Goal: Task Accomplishment & Management: Use online tool/utility

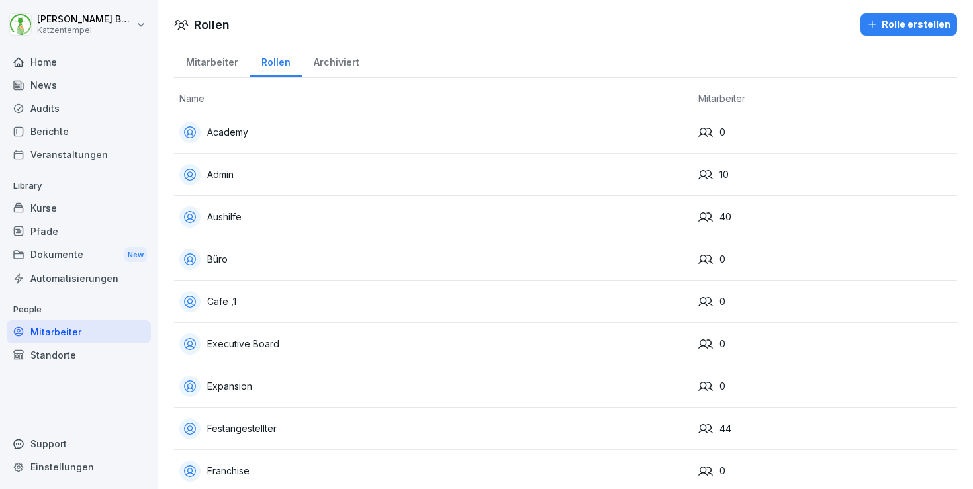
scroll to position [1158, 0]
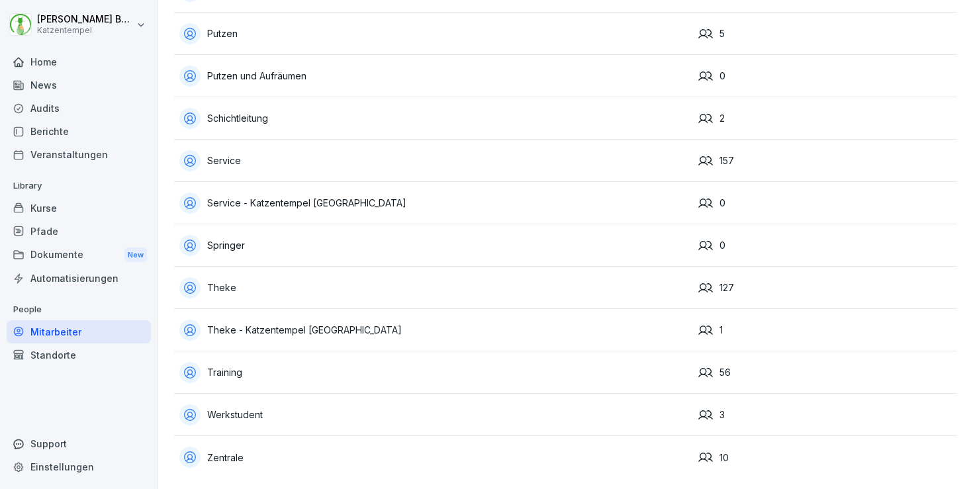
click at [58, 61] on div "Home" at bounding box center [79, 61] width 144 height 23
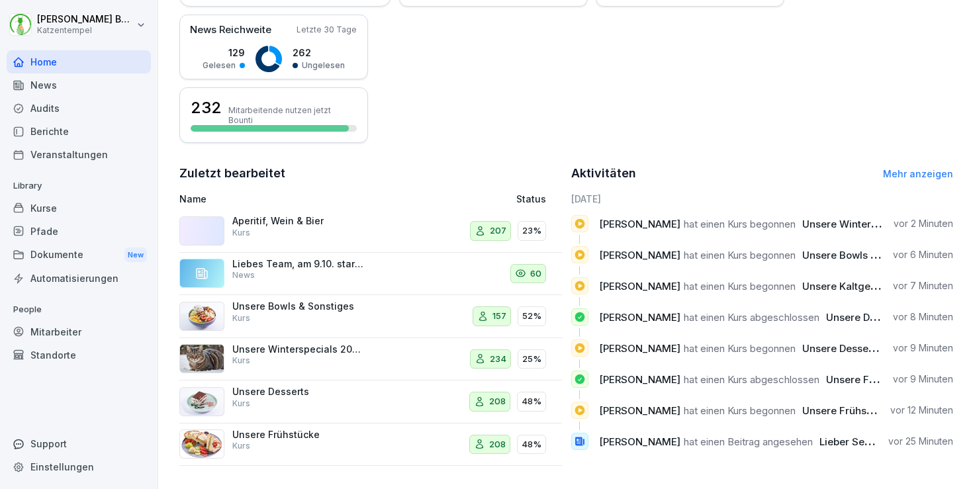
scroll to position [319, 0]
click at [87, 208] on div "Kurse" at bounding box center [79, 208] width 144 height 23
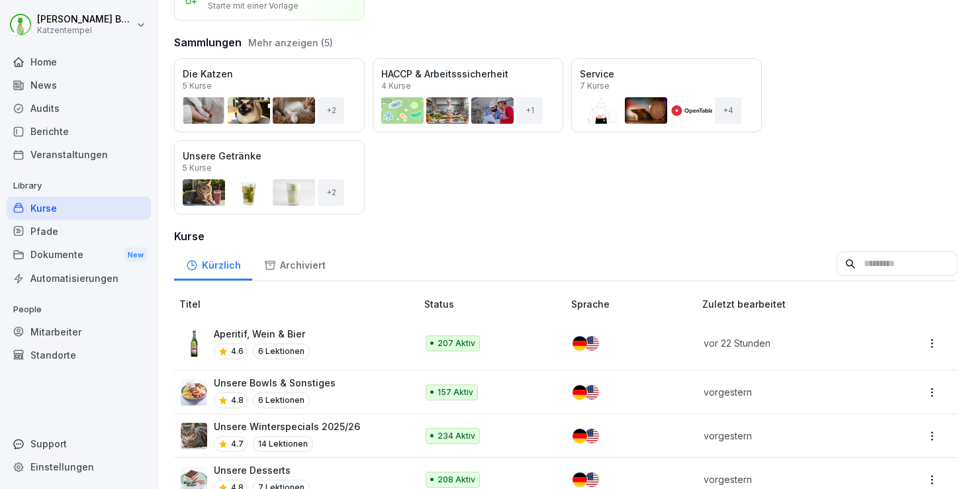
scroll to position [152, 0]
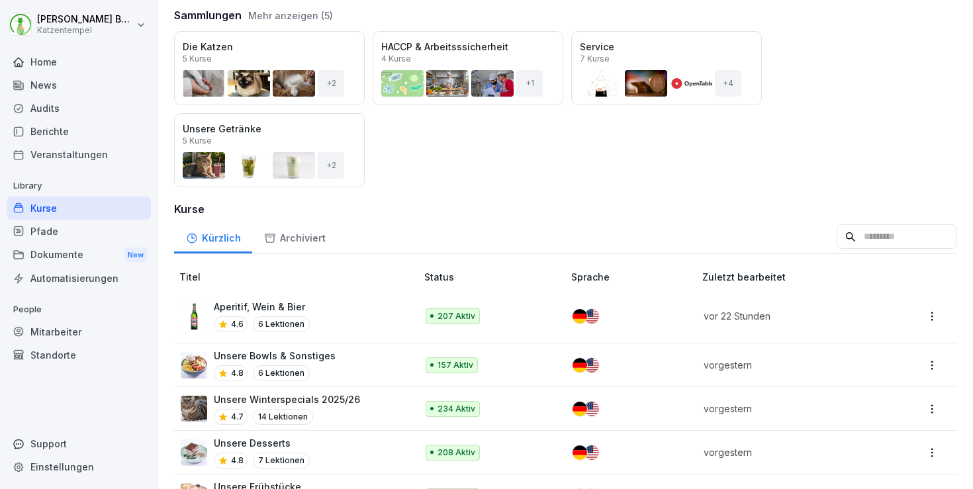
click at [338, 312] on div "Aperitif, Wein & Bier 4.6 6 Lektionen" at bounding box center [292, 316] width 222 height 32
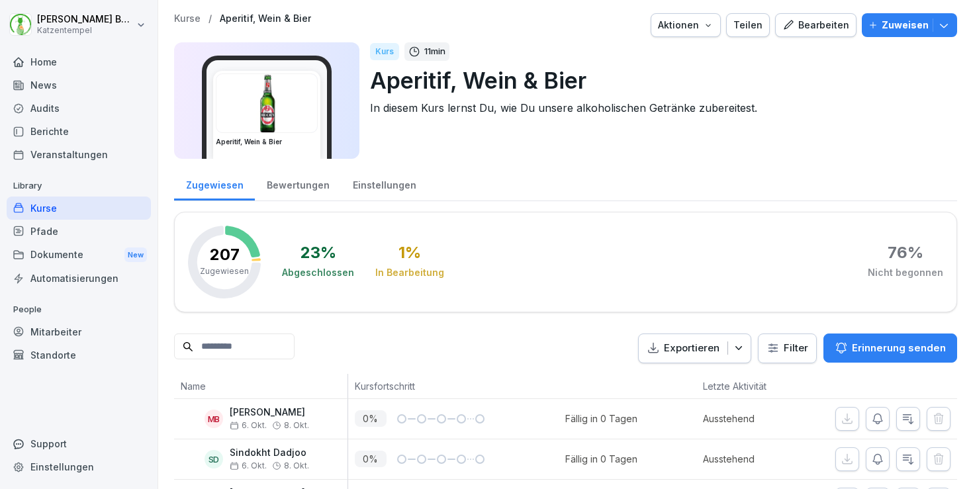
click at [302, 184] on div "Bewertungen" at bounding box center [298, 184] width 86 height 34
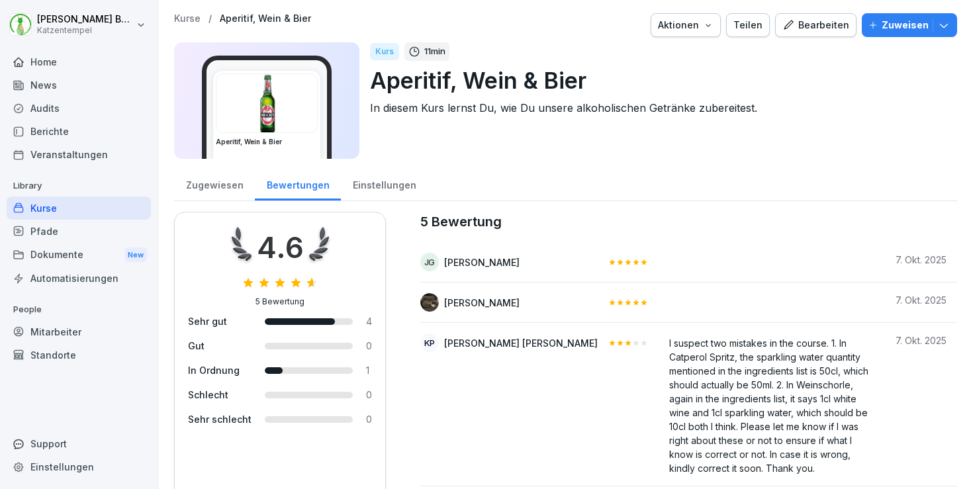
click at [191, 18] on p "Kurse" at bounding box center [187, 18] width 26 height 11
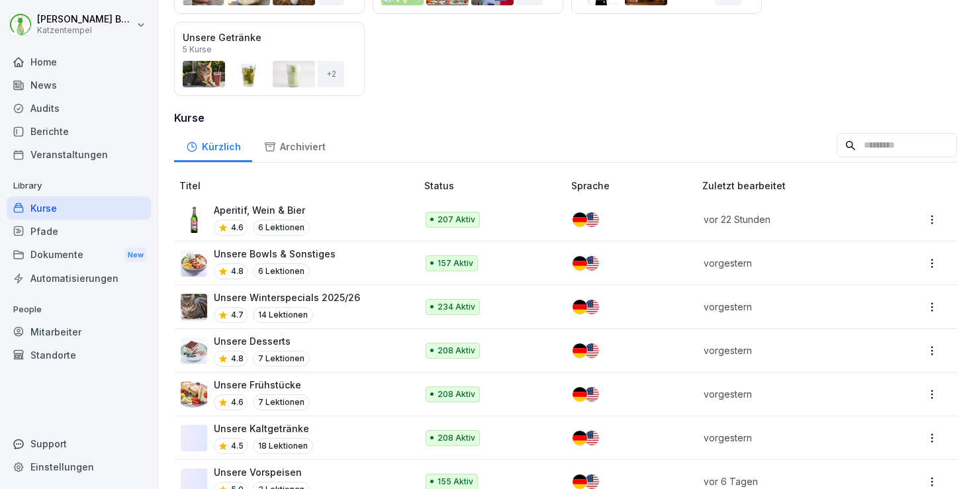
scroll to position [251, 0]
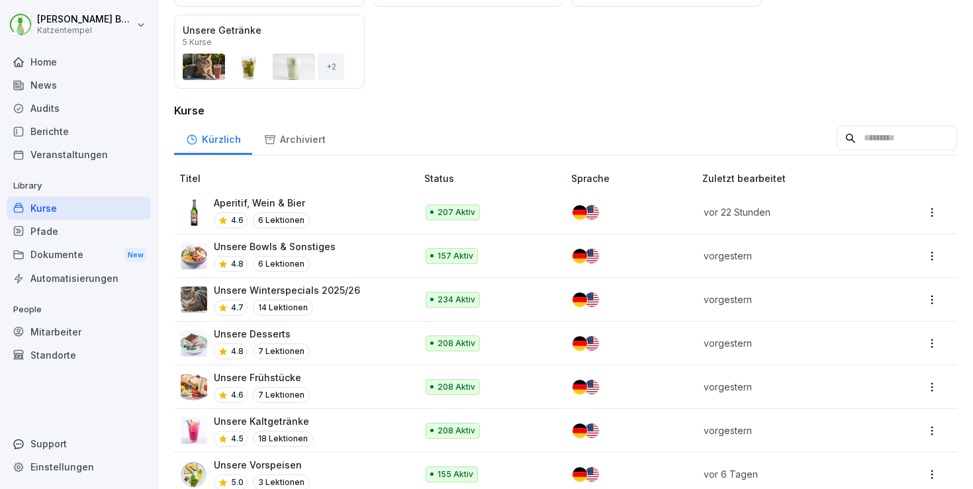
click at [350, 295] on p "Unsere Winterspecials 2025/26" at bounding box center [287, 290] width 146 height 14
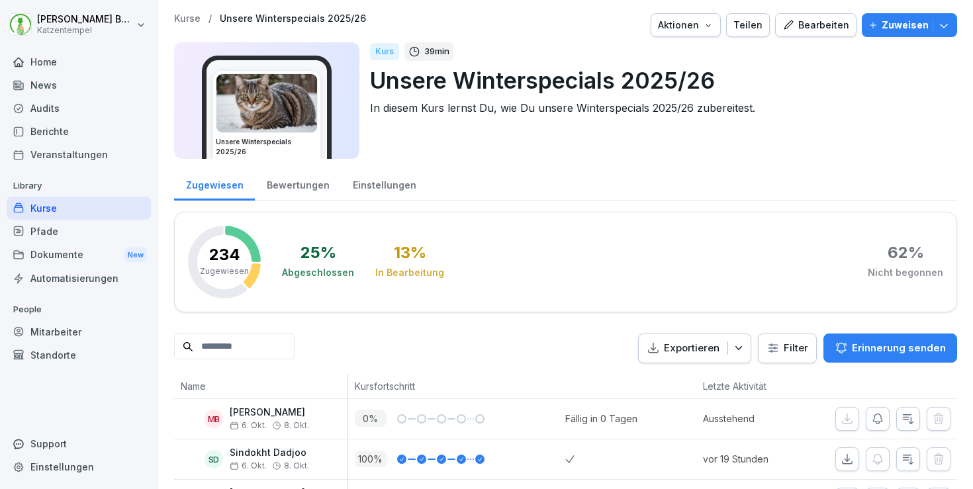
click at [295, 189] on div "Bewertungen" at bounding box center [298, 184] width 86 height 34
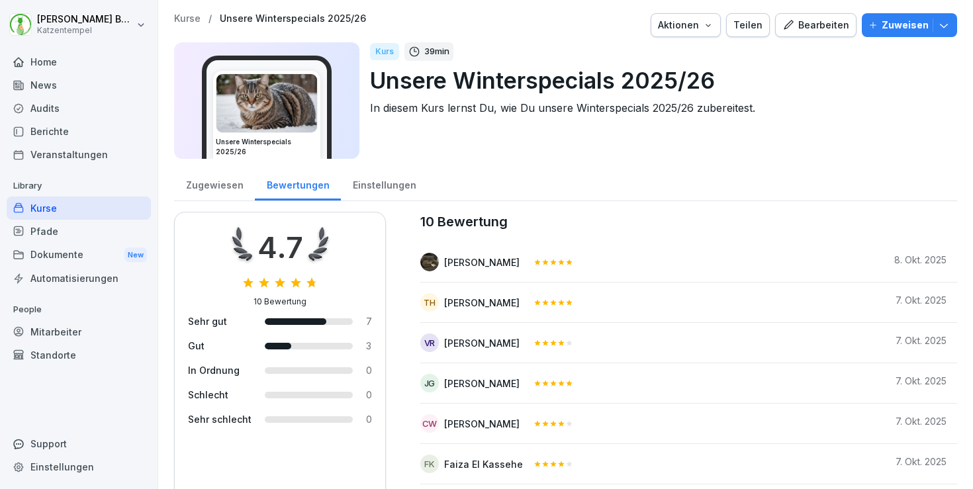
click at [182, 21] on p "Kurse" at bounding box center [187, 18] width 26 height 11
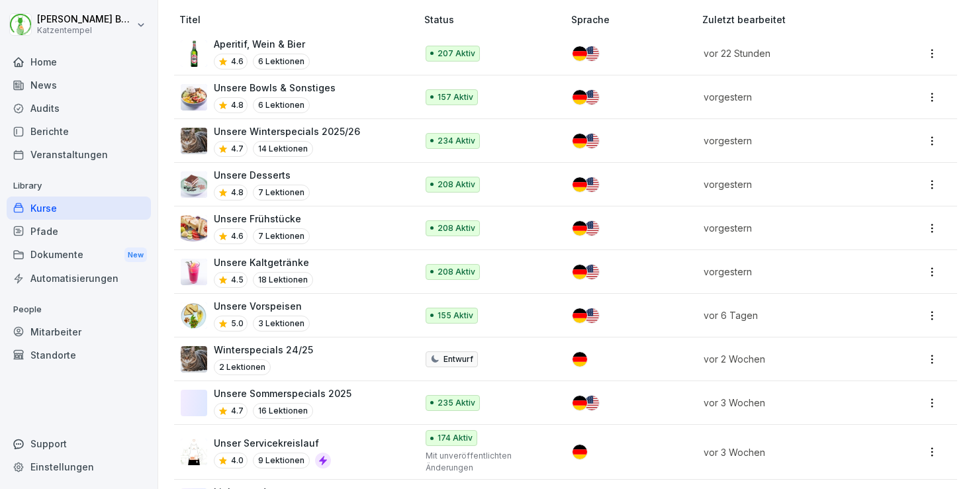
scroll to position [412, 0]
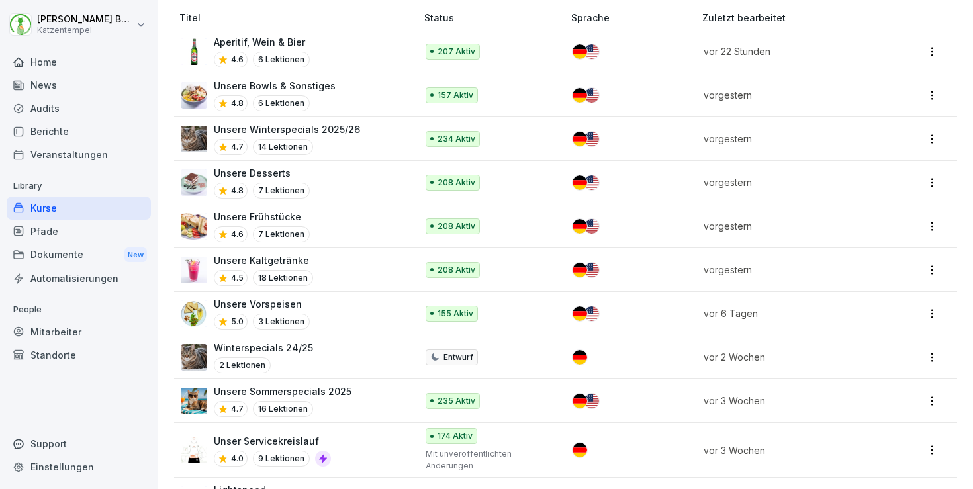
click at [342, 324] on div "Unsere Vorspeisen 5.0 3 Lektionen" at bounding box center [292, 313] width 222 height 32
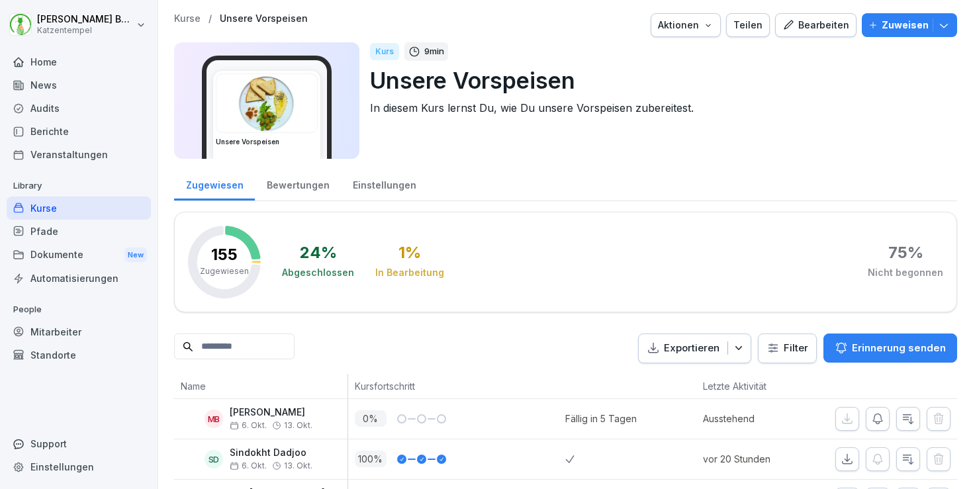
click at [295, 189] on div "Bewertungen" at bounding box center [298, 184] width 86 height 34
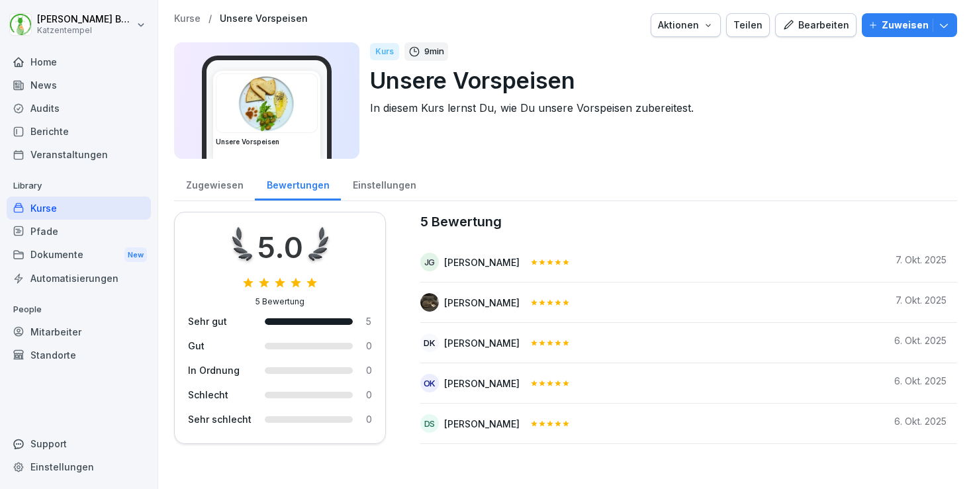
click at [190, 16] on p "Kurse" at bounding box center [187, 18] width 26 height 11
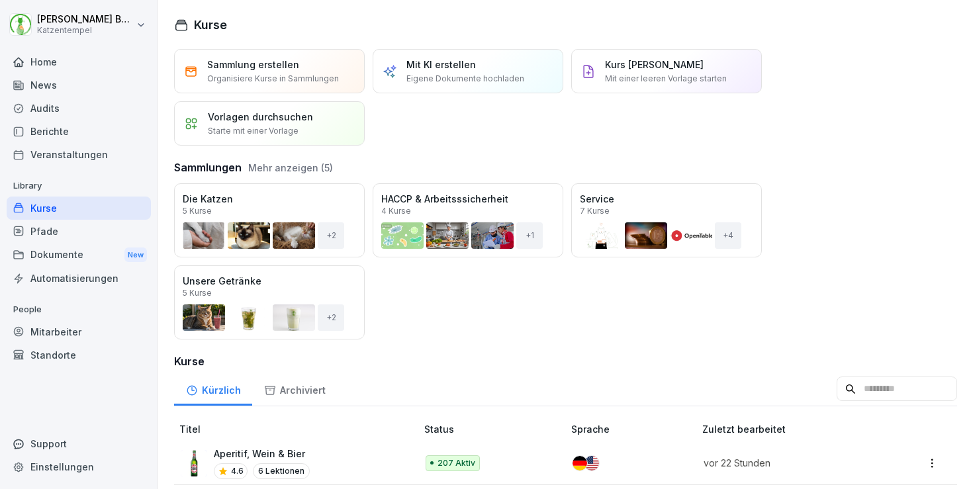
click at [48, 101] on div "Audits" at bounding box center [79, 108] width 144 height 23
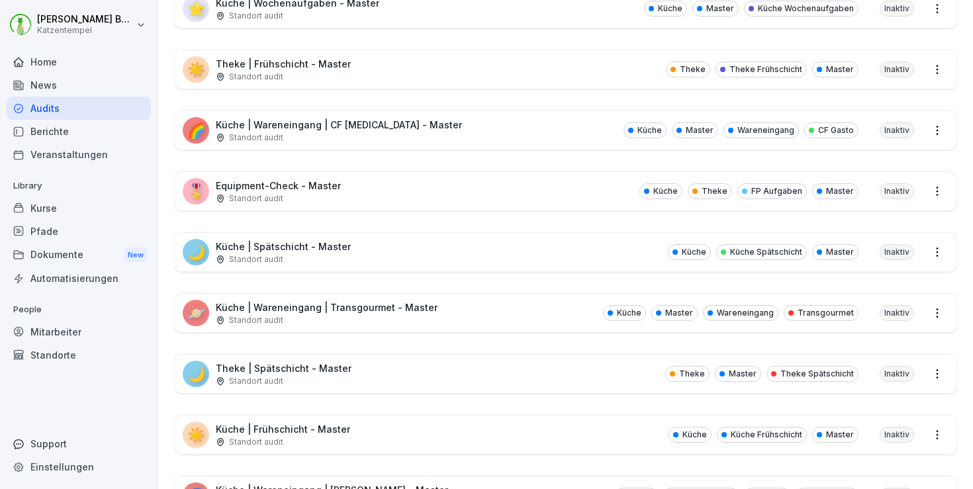
scroll to position [2505, 0]
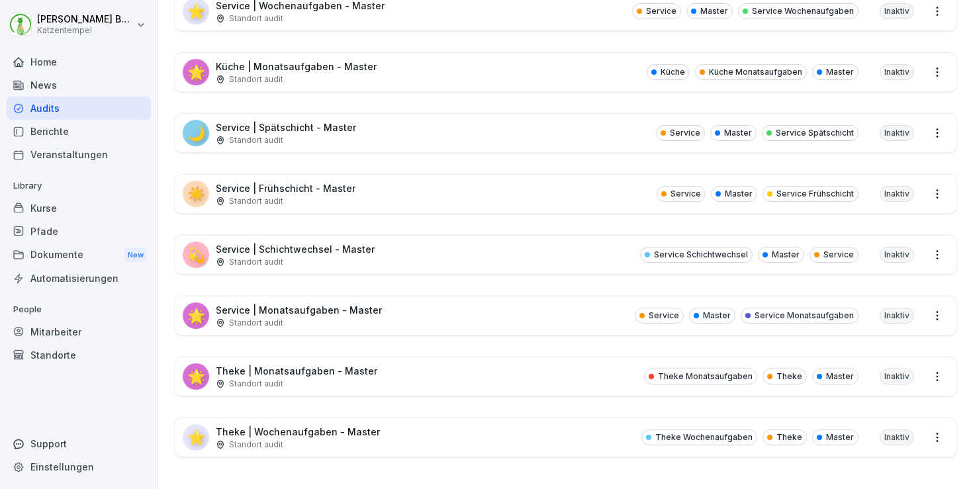
click at [350, 439] on div "Standort audit" at bounding box center [298, 445] width 164 height 12
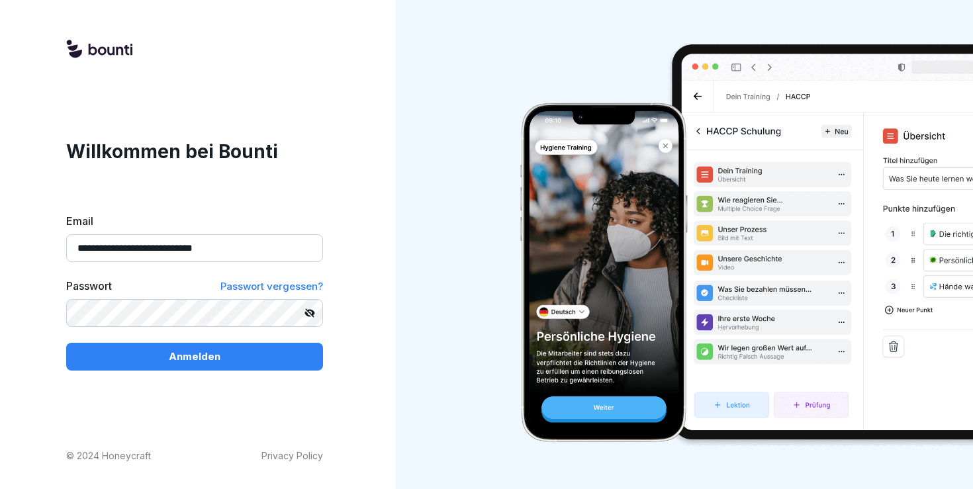
type input "**********"
click at [195, 356] on button "Anmelden" at bounding box center [194, 357] width 257 height 28
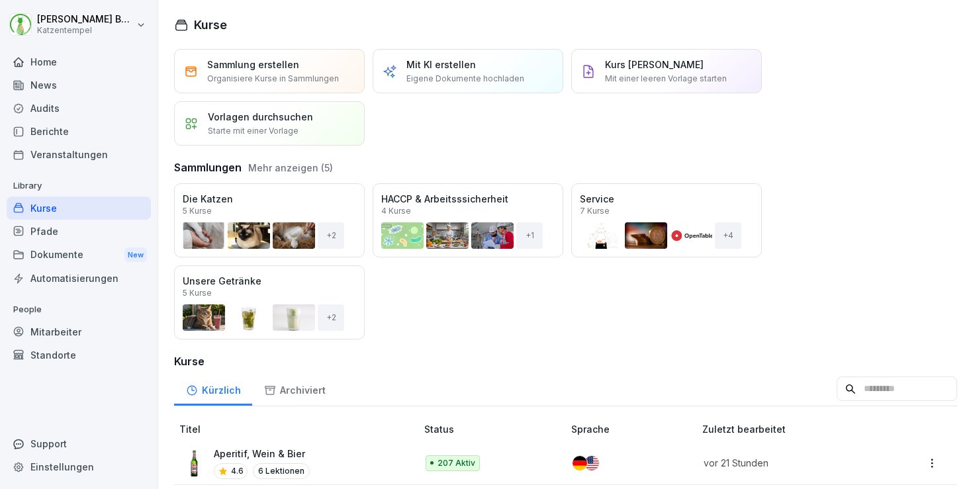
scroll to position [1501, 0]
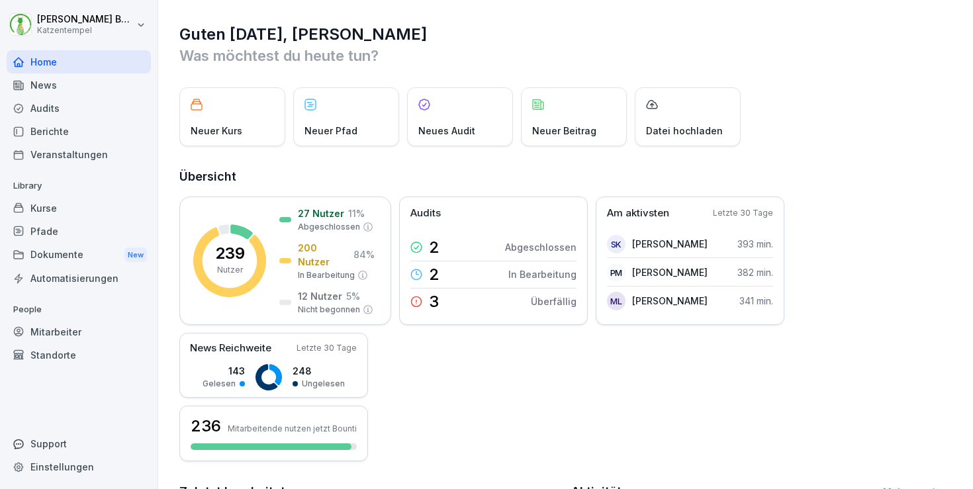
click at [58, 115] on div "Audits" at bounding box center [79, 108] width 144 height 23
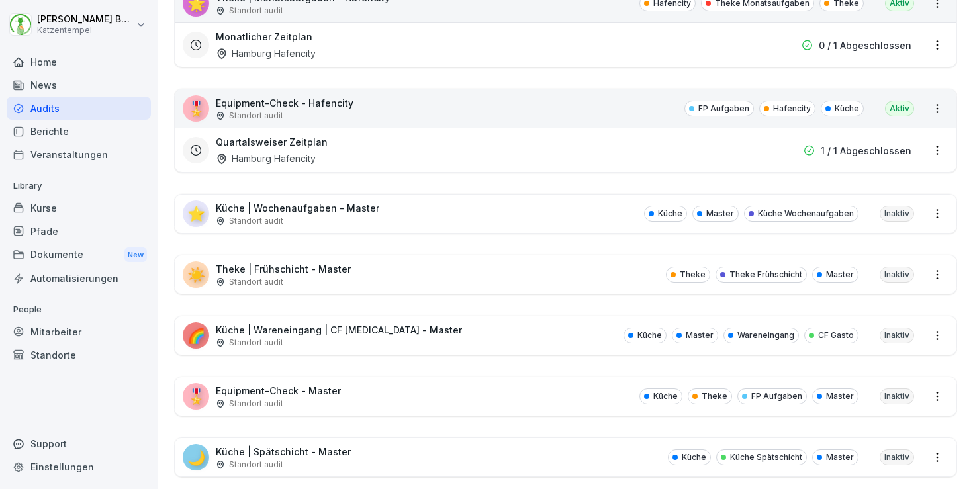
scroll to position [2505, 0]
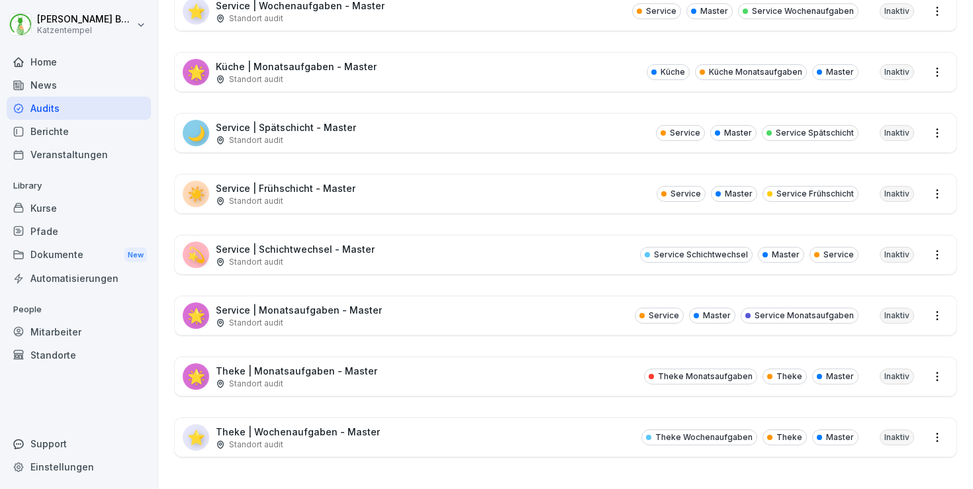
click at [431, 432] on div "⭐ Theke | Wochenaufgaben - Master Standort audit Theke Wochenaufgaben Theke Mas…" at bounding box center [566, 437] width 782 height 38
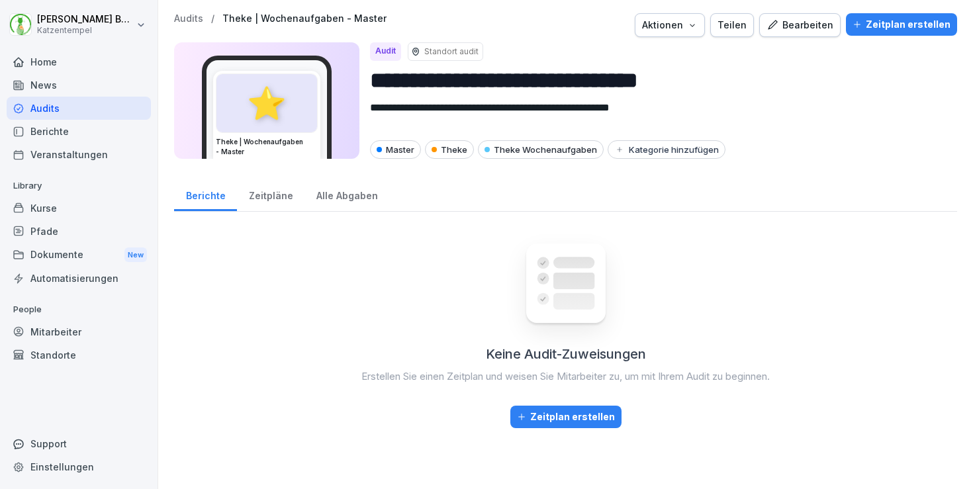
click at [810, 29] on div "Bearbeiten" at bounding box center [800, 25] width 67 height 15
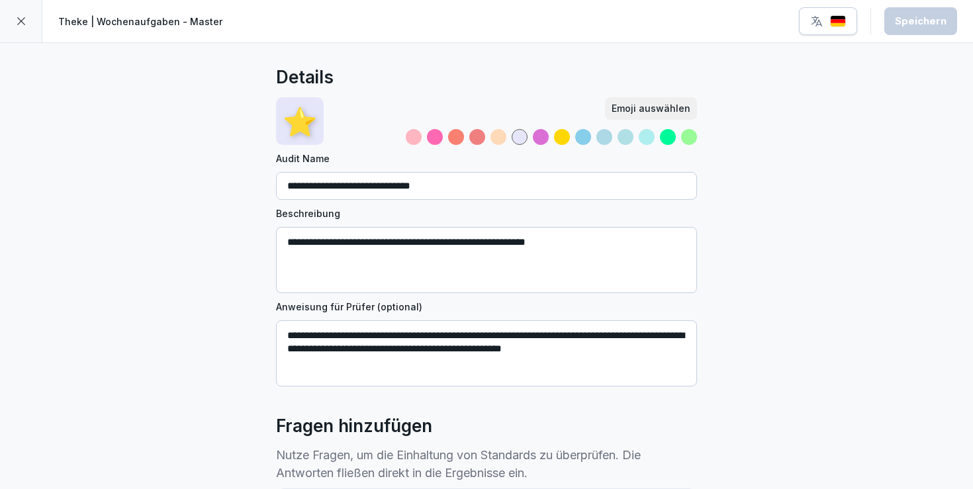
click at [814, 26] on icon "button" at bounding box center [816, 21] width 13 height 13
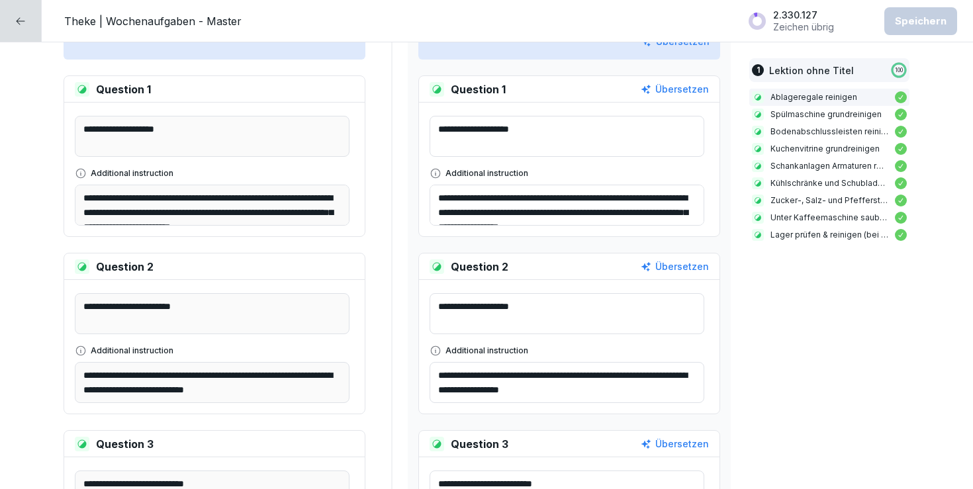
scroll to position [431, 0]
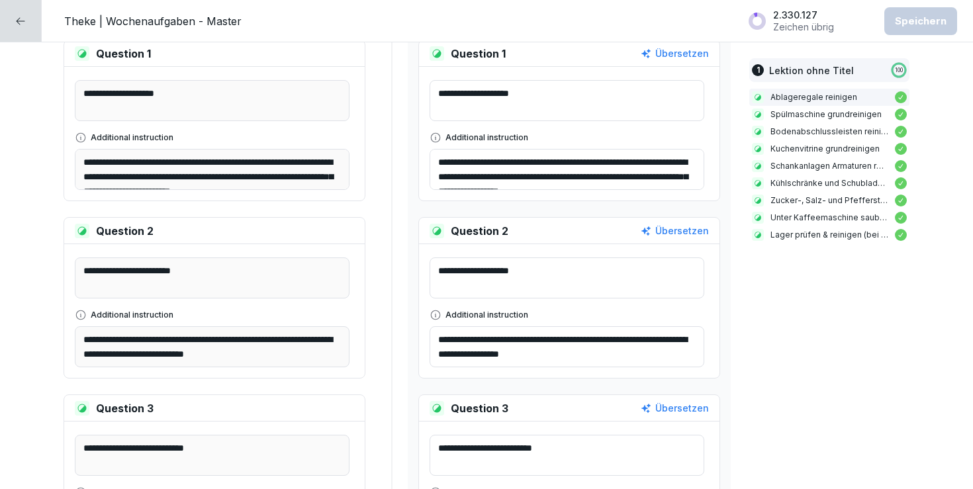
click at [432, 318] on icon at bounding box center [436, 315] width 12 height 12
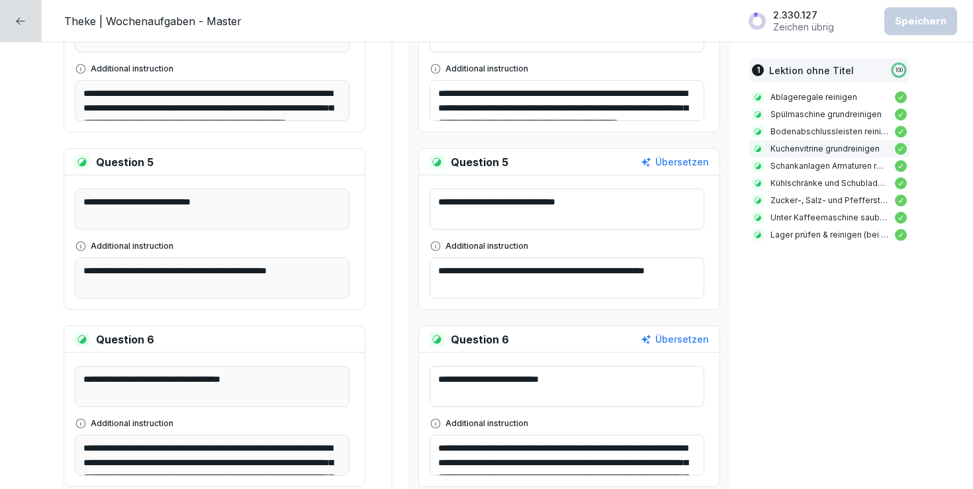
scroll to position [851, 0]
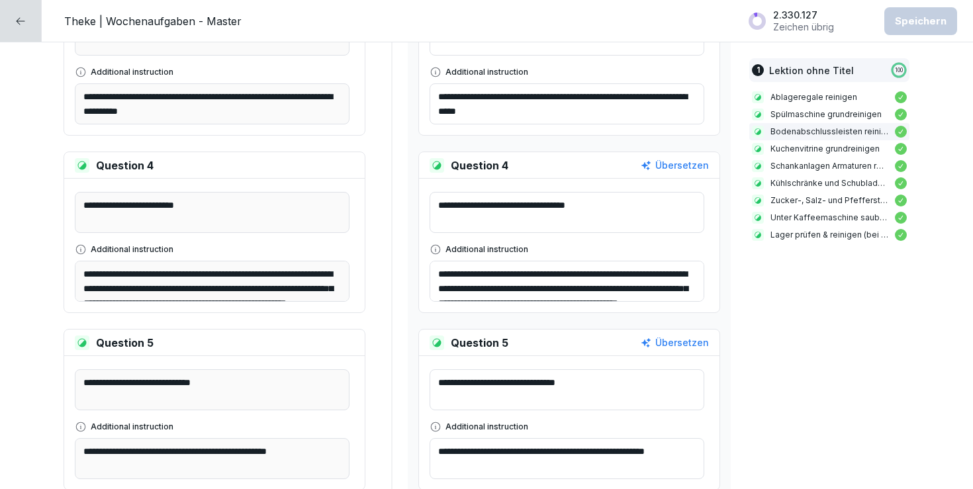
click at [18, 22] on icon at bounding box center [20, 21] width 11 height 11
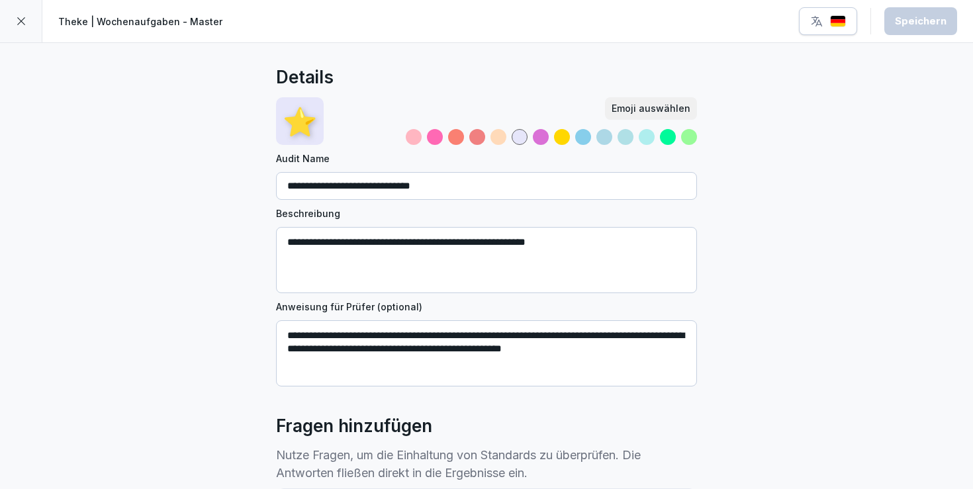
click at [18, 22] on icon at bounding box center [21, 21] width 11 height 11
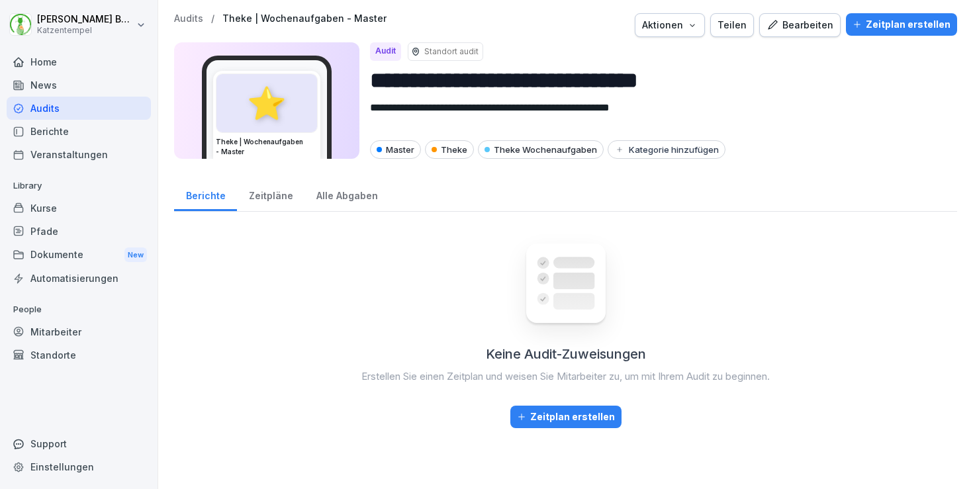
click at [187, 17] on p "Audits" at bounding box center [188, 18] width 29 height 11
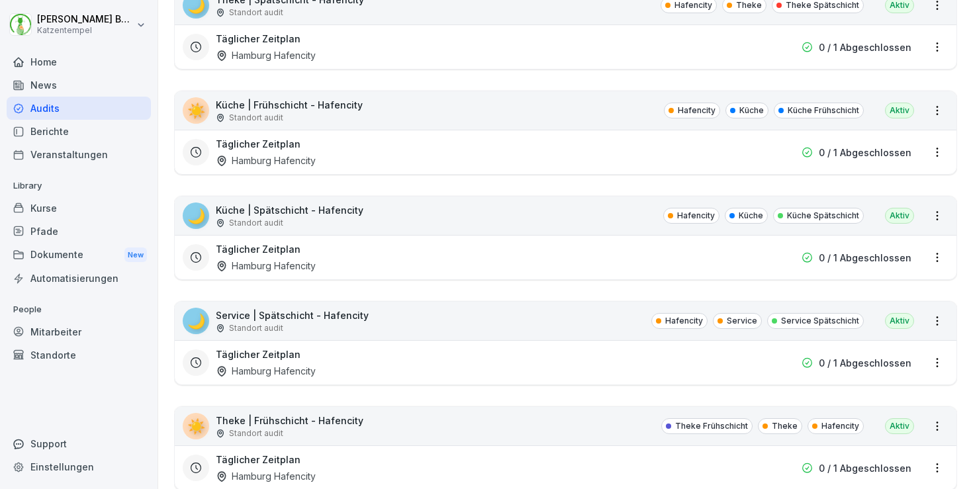
scroll to position [429, 0]
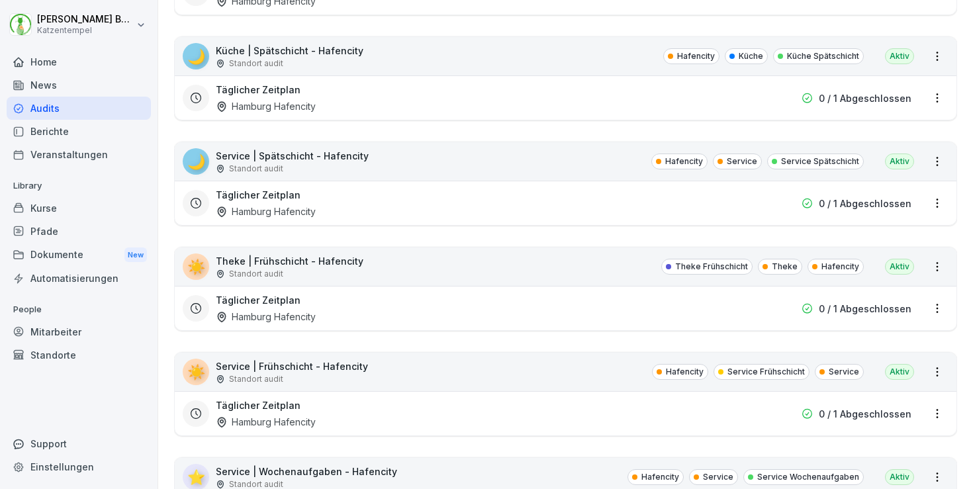
click at [369, 263] on div "☀️ Theke | Frühschicht - Hafencity Standort audit Theke Frühschicht Theke Hafen…" at bounding box center [566, 267] width 782 height 38
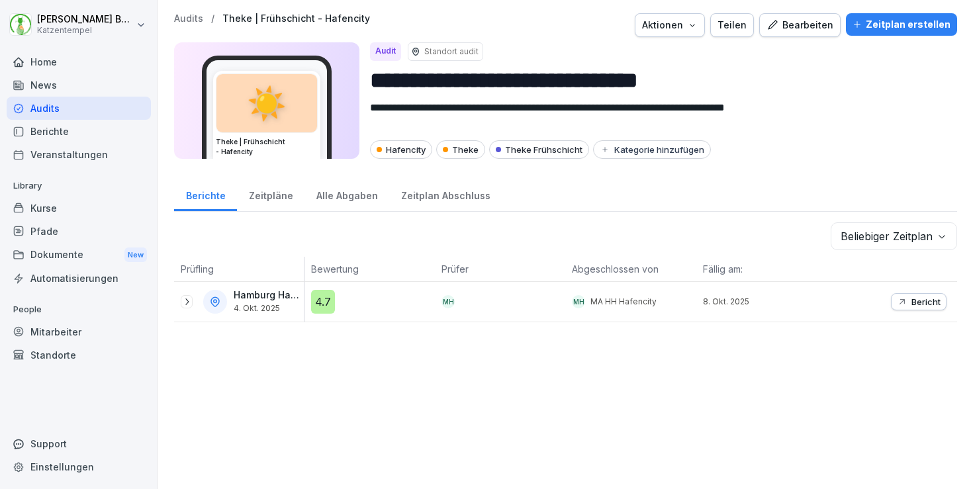
click at [807, 31] on div "Bearbeiten" at bounding box center [800, 25] width 67 height 15
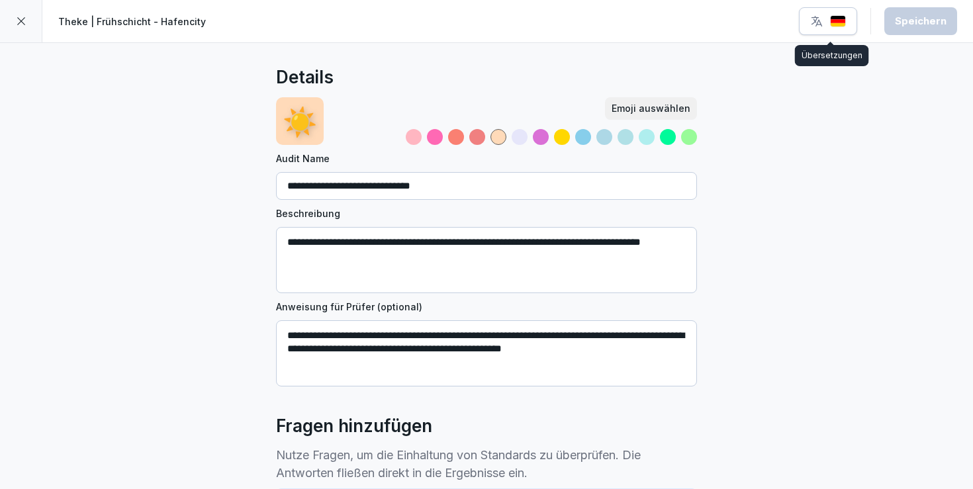
click at [853, 28] on button "button" at bounding box center [828, 21] width 58 height 28
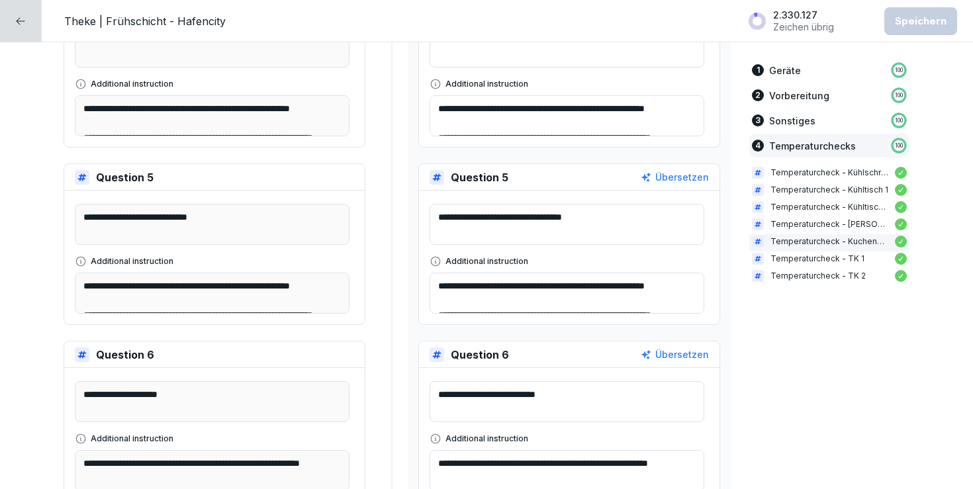
scroll to position [2847, 0]
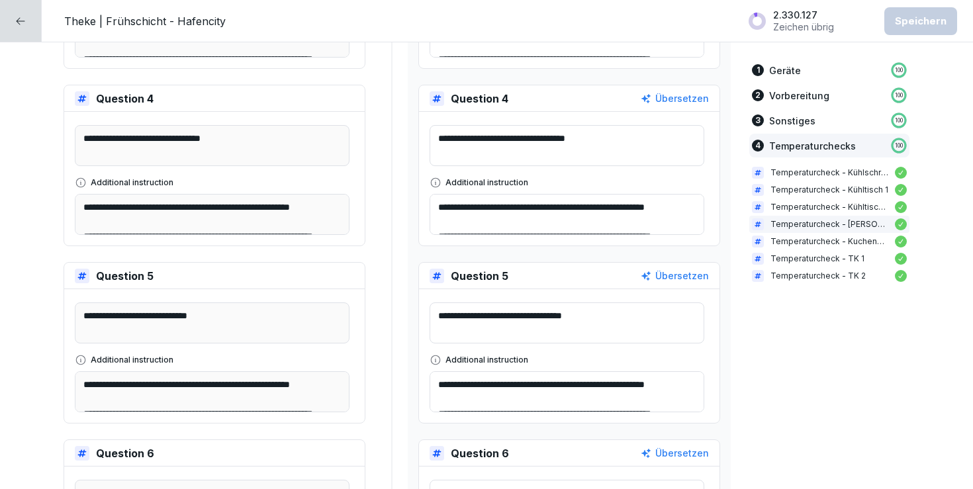
click at [34, 19] on div at bounding box center [21, 21] width 42 height 42
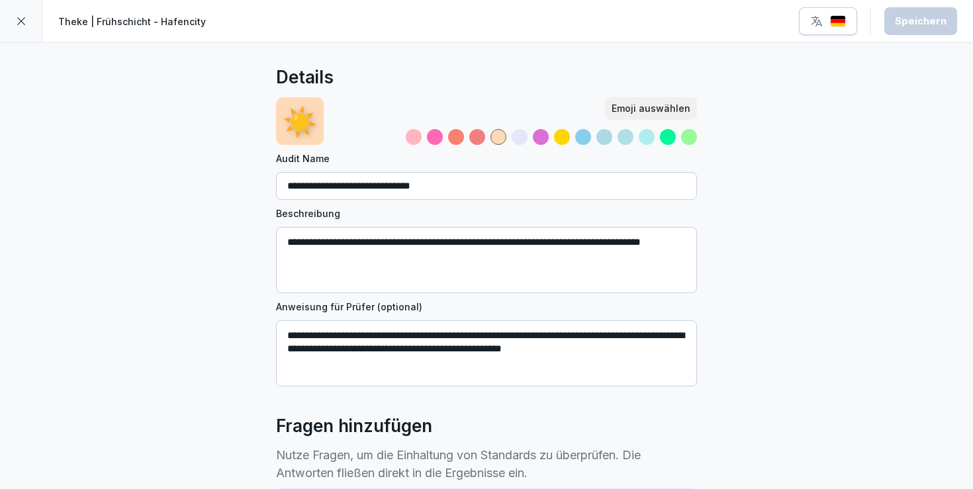
click at [24, 18] on icon at bounding box center [21, 21] width 11 height 11
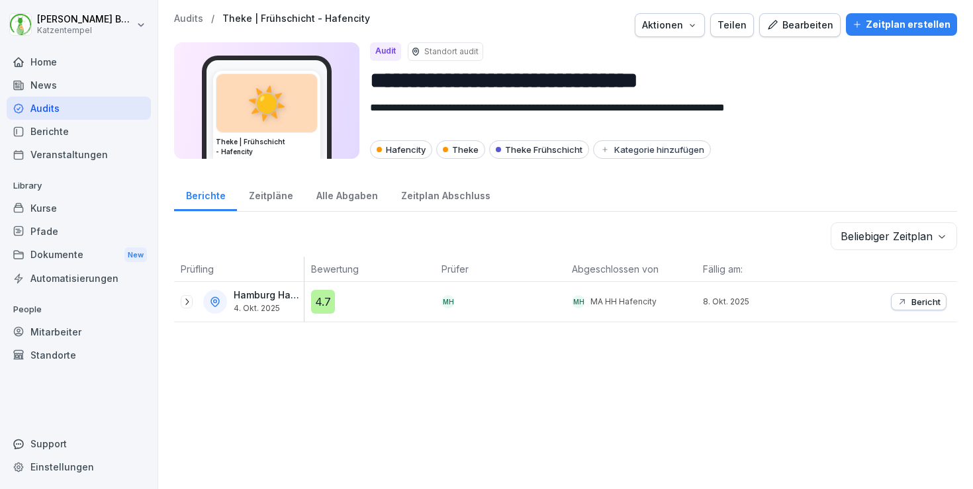
click at [191, 19] on p "Audits" at bounding box center [188, 18] width 29 height 11
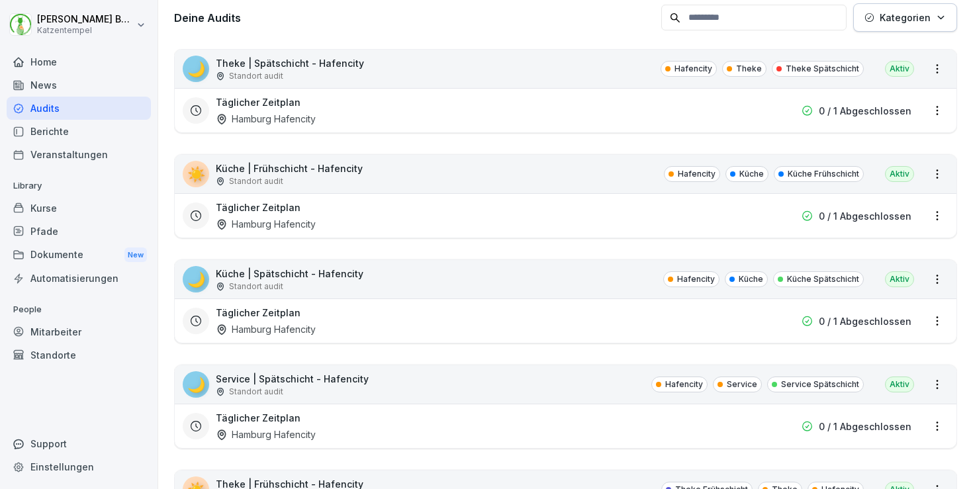
scroll to position [260, 0]
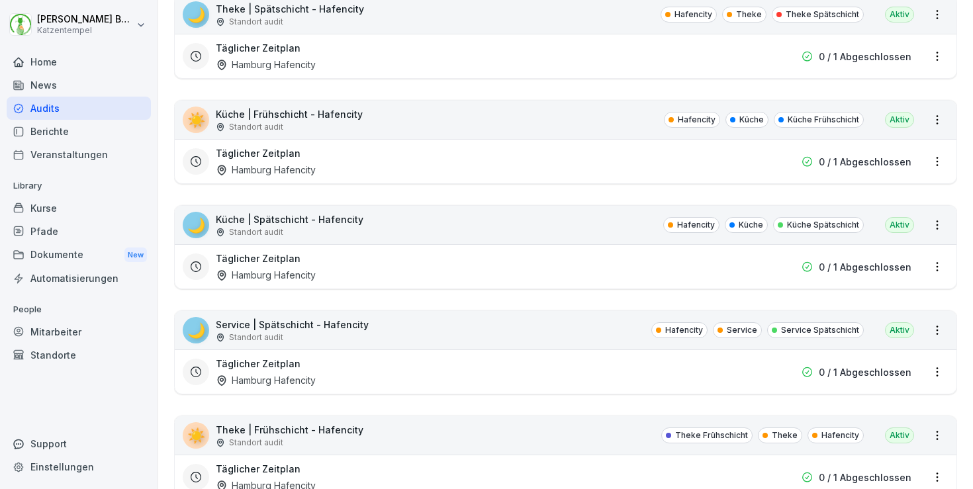
click at [522, 353] on div "Täglicher Zeitplan Hamburg Hafencity 0 / 1 Abgeschlossen" at bounding box center [566, 372] width 782 height 44
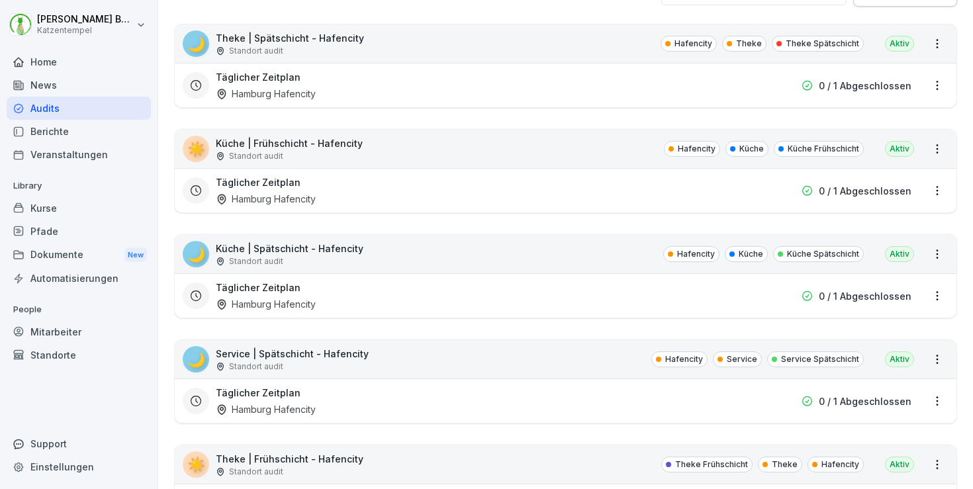
scroll to position [185, 0]
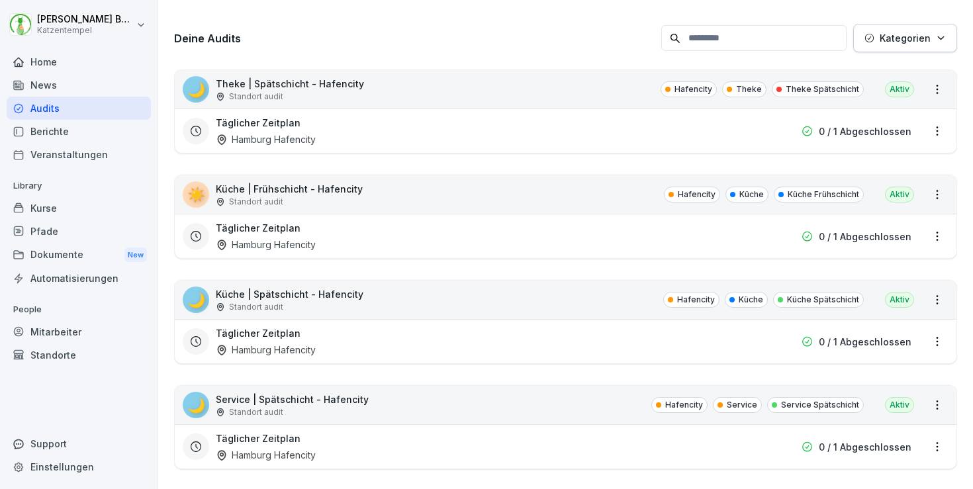
click at [427, 89] on div "🌙 Theke | Spätschicht - Hafencity Standort audit Hafencity Theke Theke Spätschi…" at bounding box center [566, 89] width 782 height 38
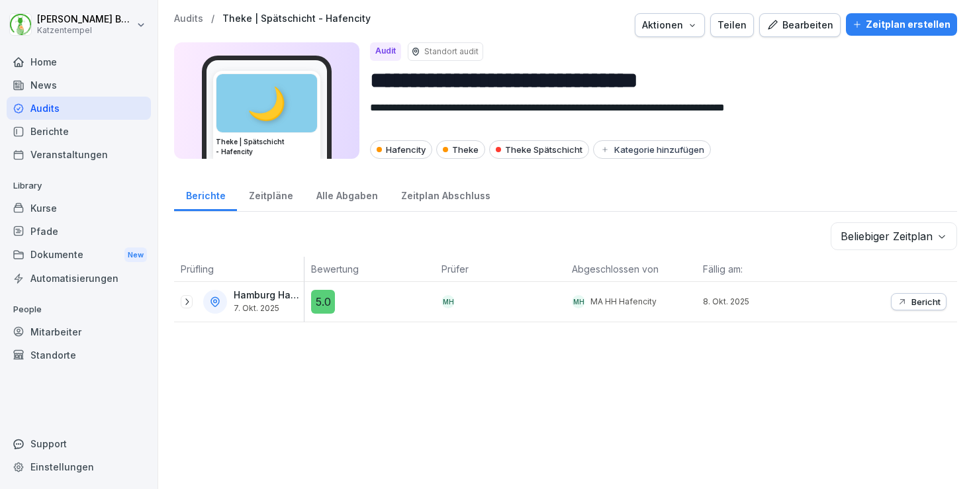
click at [795, 24] on div "Bearbeiten" at bounding box center [800, 25] width 67 height 15
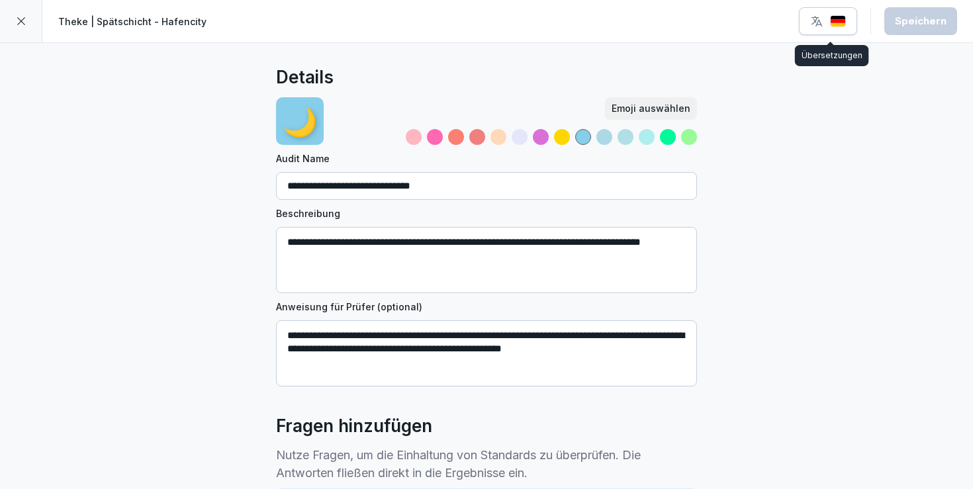
click at [808, 19] on button "button" at bounding box center [828, 21] width 58 height 28
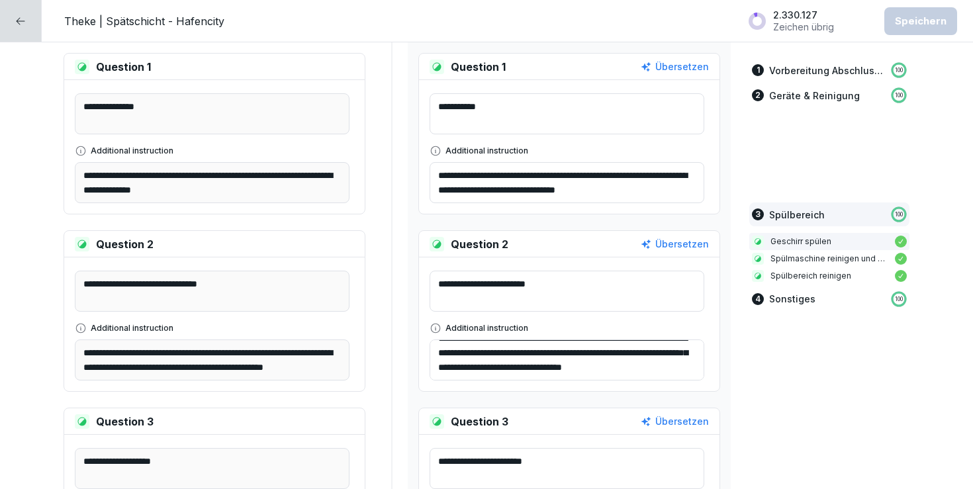
scroll to position [2830, 0]
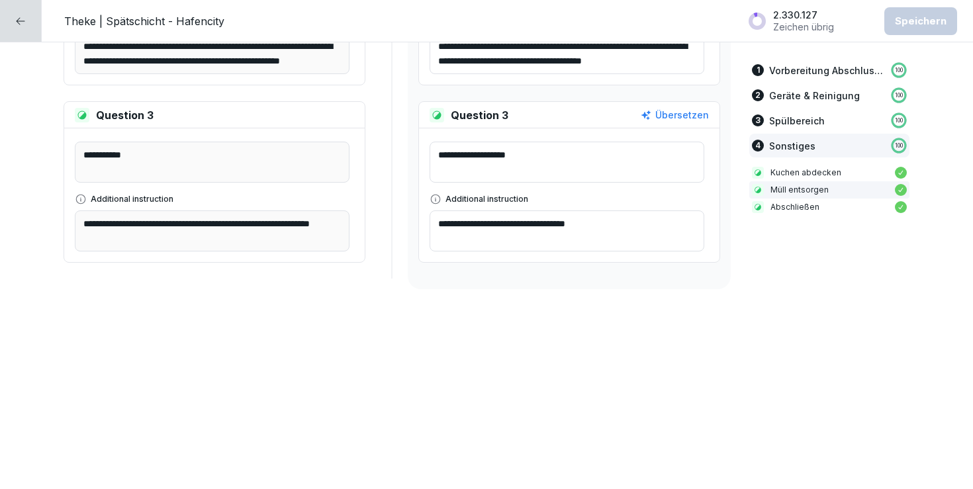
click at [24, 21] on icon at bounding box center [21, 20] width 9 height 7
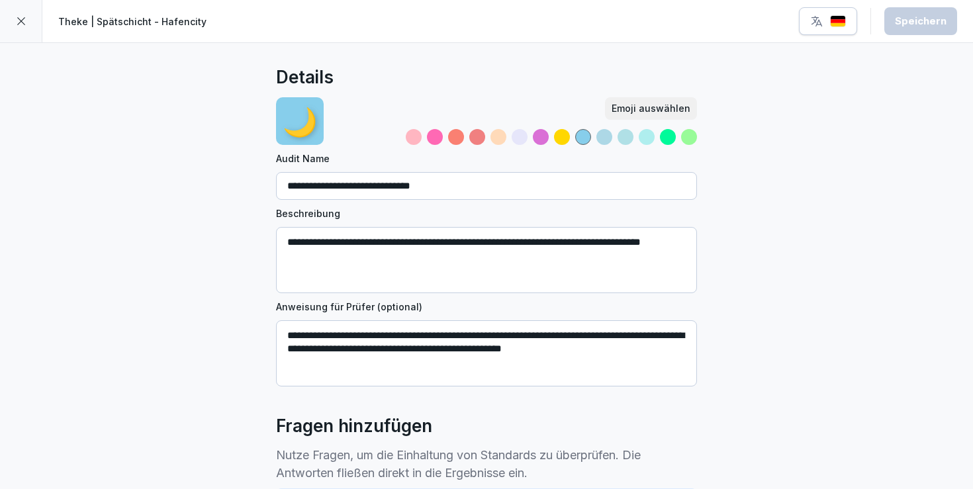
click at [28, 16] on div at bounding box center [21, 21] width 42 height 42
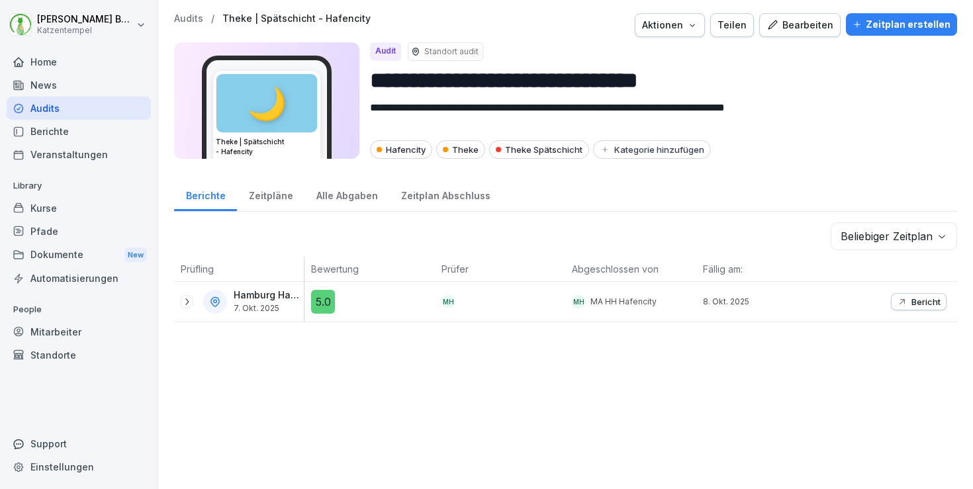
click at [185, 15] on p "Audits" at bounding box center [188, 18] width 29 height 11
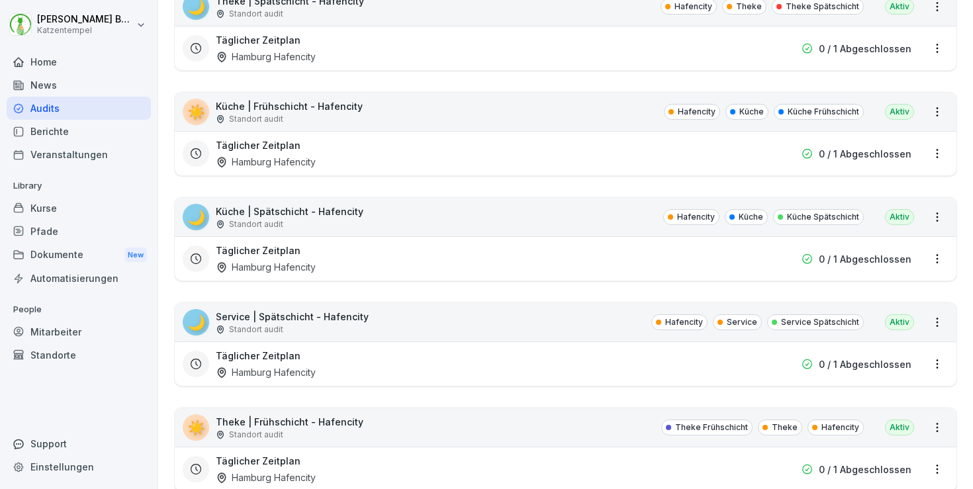
scroll to position [271, 0]
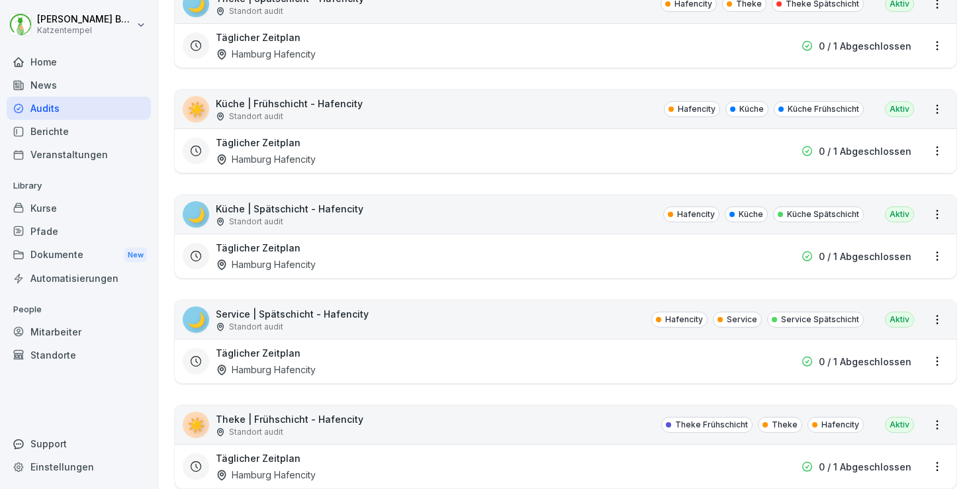
click at [408, 323] on div "🌙 Service | Spätschicht - Hafencity Standort audit Hafencity Service Service Sp…" at bounding box center [566, 320] width 782 height 38
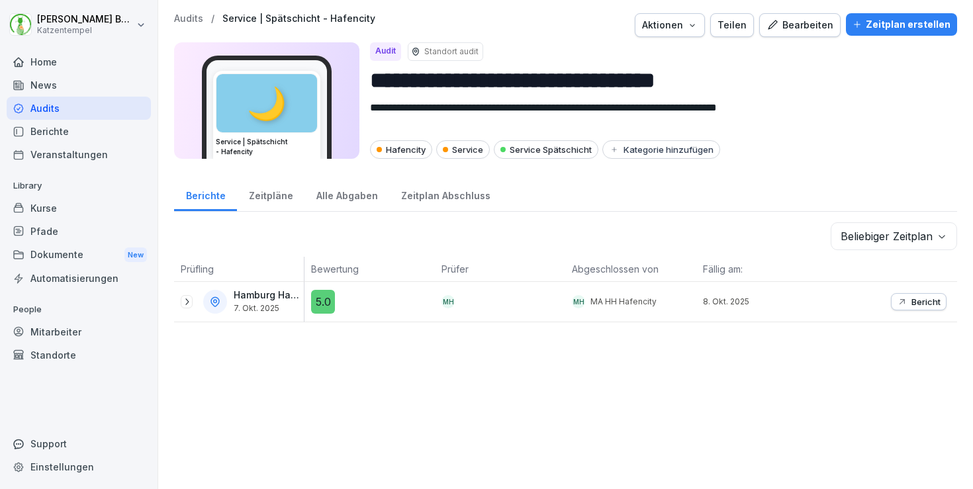
click at [767, 34] on button "Bearbeiten" at bounding box center [799, 25] width 81 height 24
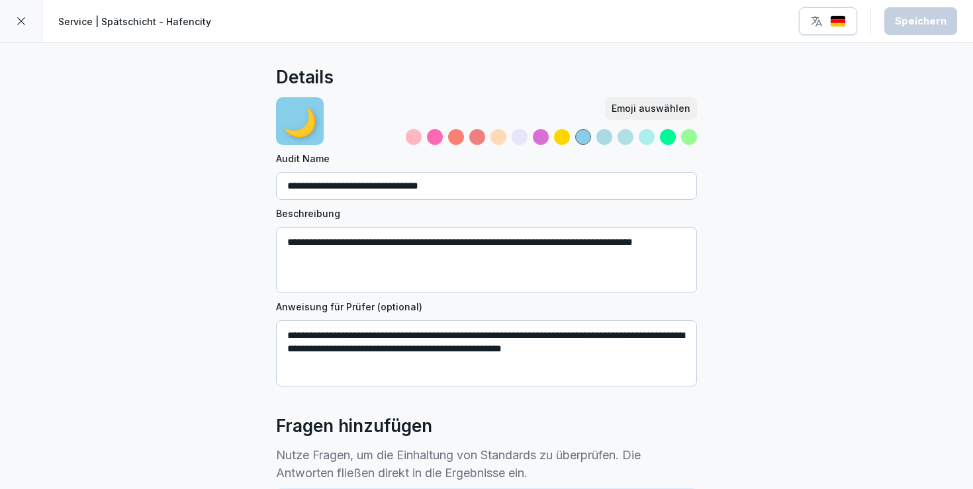
click at [821, 21] on icon "button" at bounding box center [816, 21] width 13 height 13
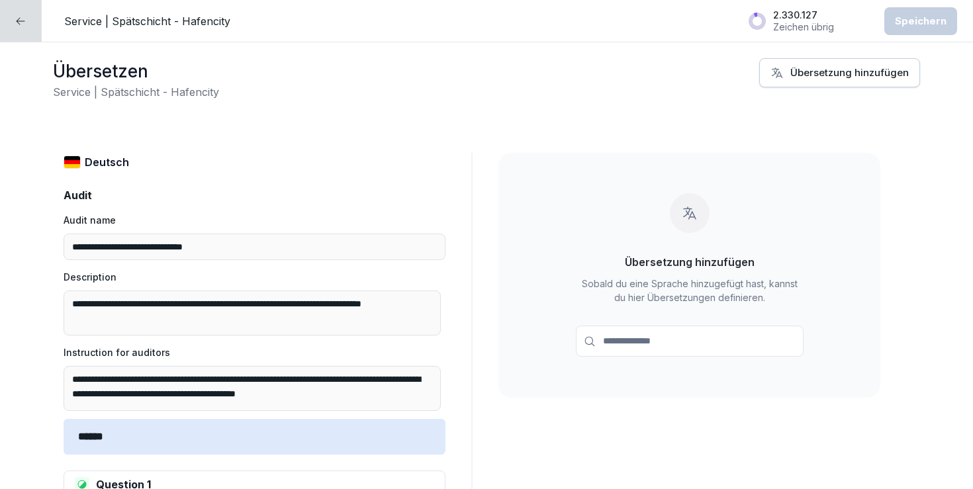
click at [23, 23] on icon at bounding box center [20, 21] width 11 height 11
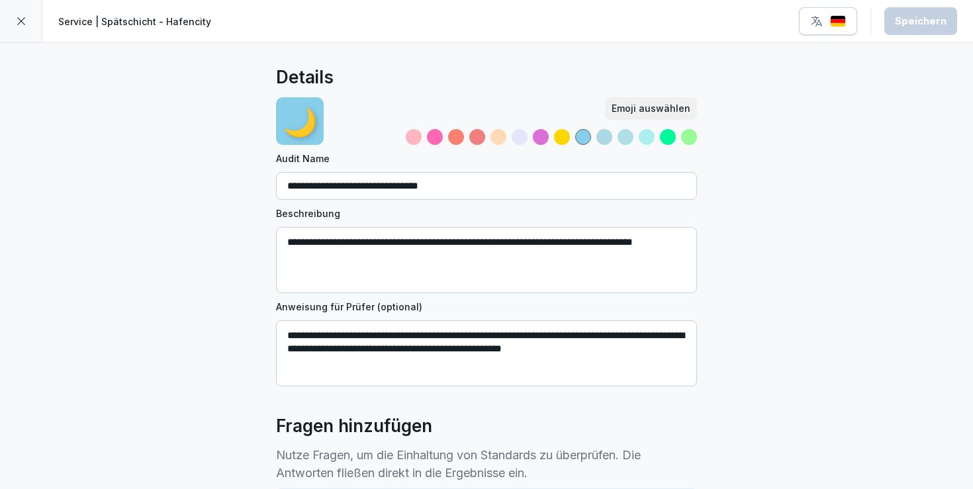
click at [4, 21] on div at bounding box center [21, 21] width 42 height 42
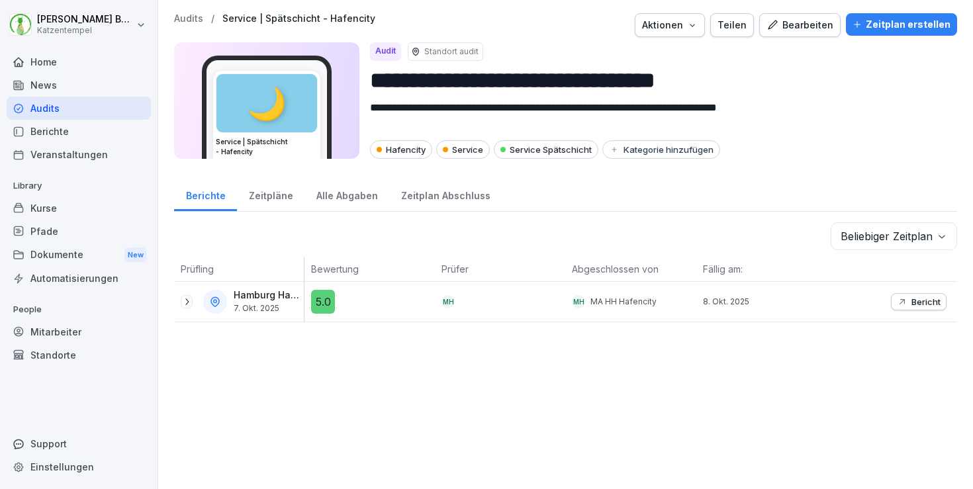
click at [179, 21] on p "Audits" at bounding box center [188, 18] width 29 height 11
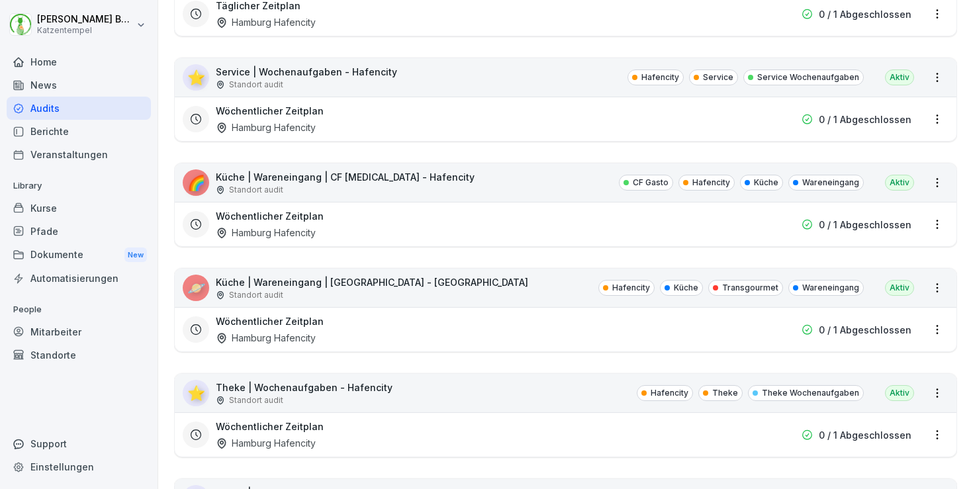
scroll to position [920, 0]
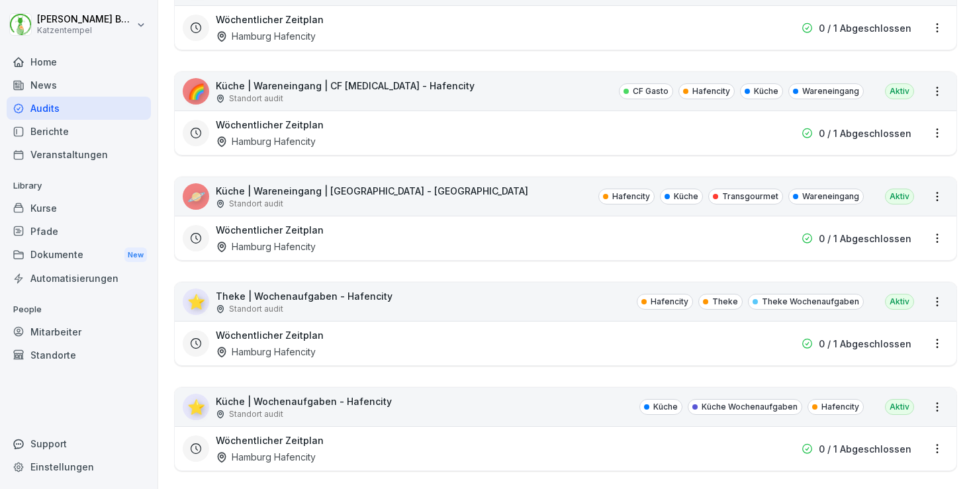
click at [404, 336] on div "Wöchentlicher Zeitplan Hamburg Hafencity" at bounding box center [481, 343] width 530 height 30
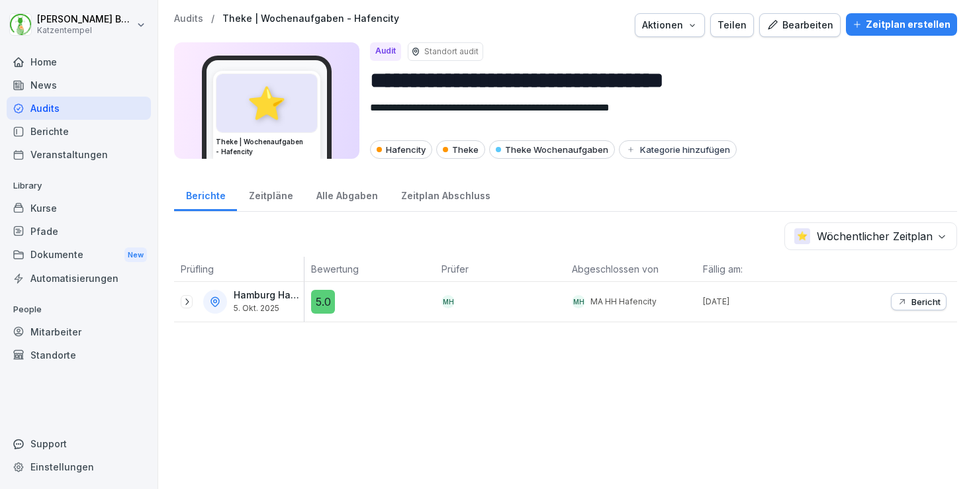
click at [792, 21] on div "Bearbeiten" at bounding box center [800, 25] width 67 height 15
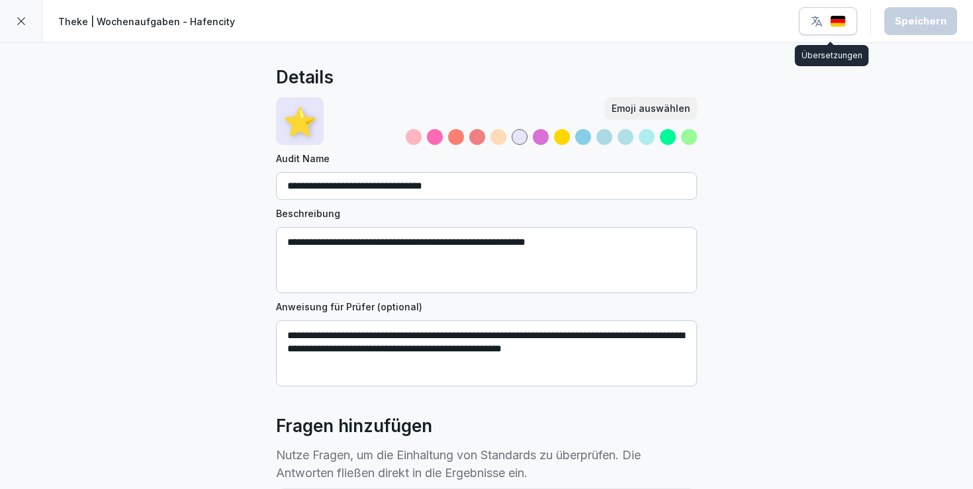
click at [839, 14] on button "button" at bounding box center [828, 21] width 58 height 28
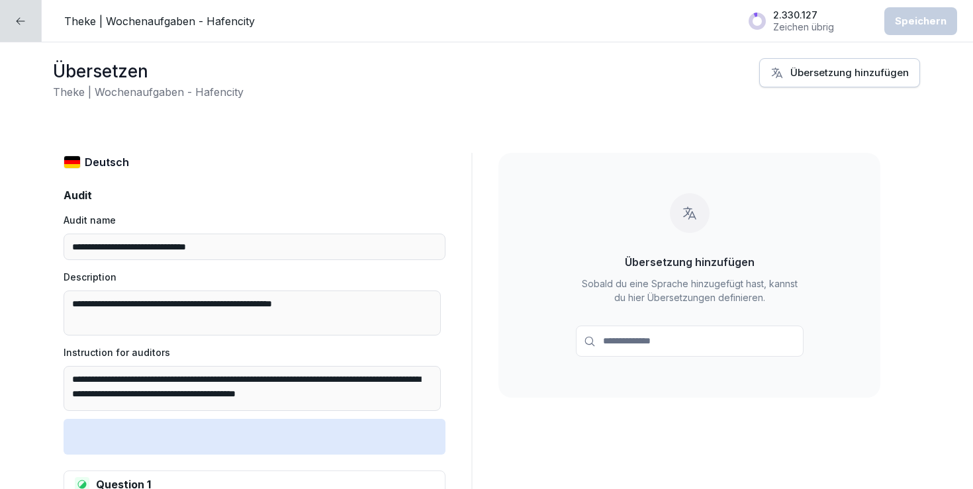
click at [23, 25] on icon at bounding box center [20, 21] width 11 height 11
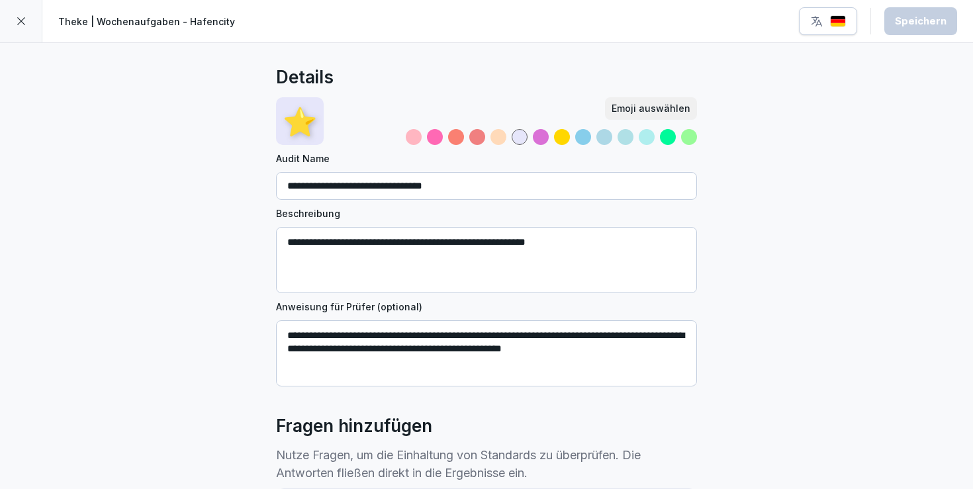
click at [23, 25] on icon at bounding box center [21, 21] width 11 height 11
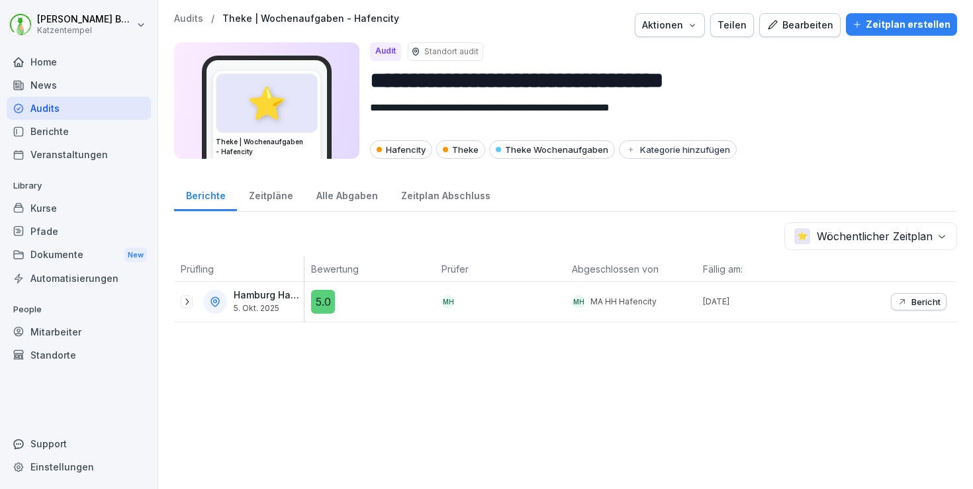
click at [181, 17] on p "Audits" at bounding box center [188, 18] width 29 height 11
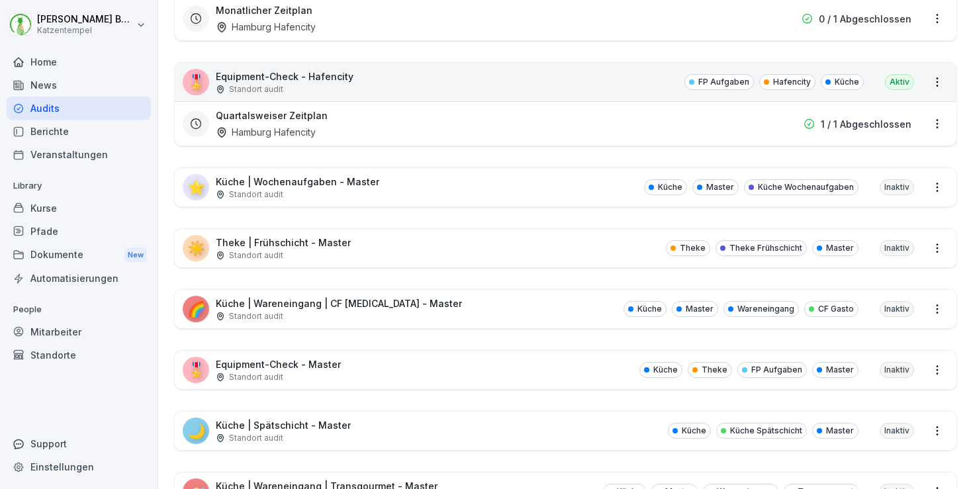
scroll to position [2505, 0]
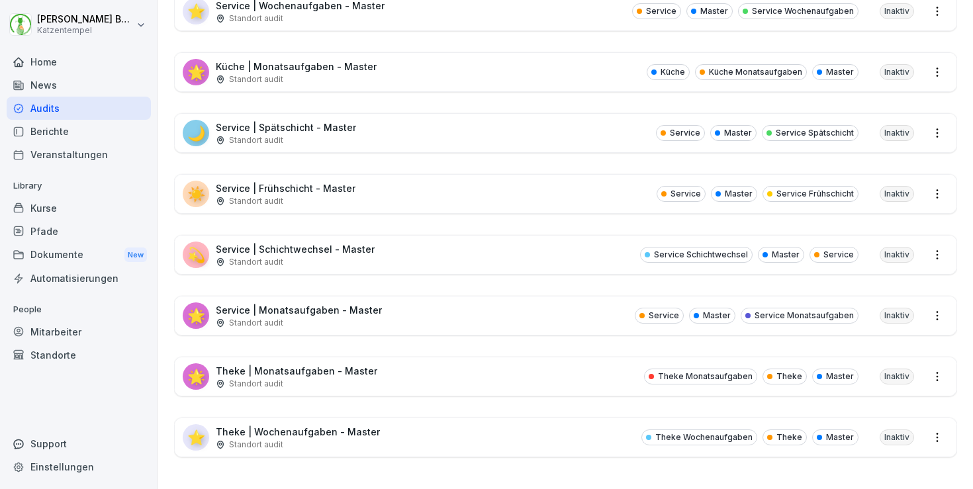
click at [351, 428] on p "Theke | Wochenaufgaben - Master" at bounding box center [298, 432] width 164 height 14
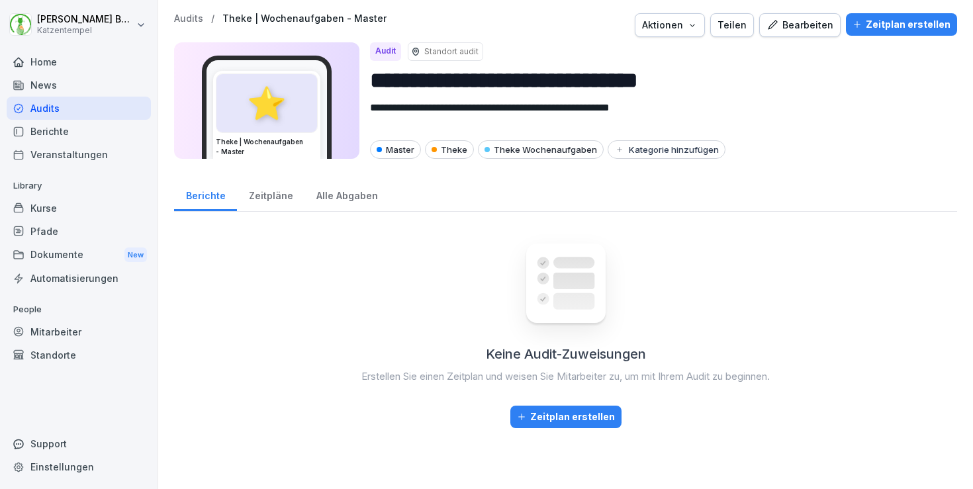
click at [801, 23] on div "Bearbeiten" at bounding box center [800, 25] width 67 height 15
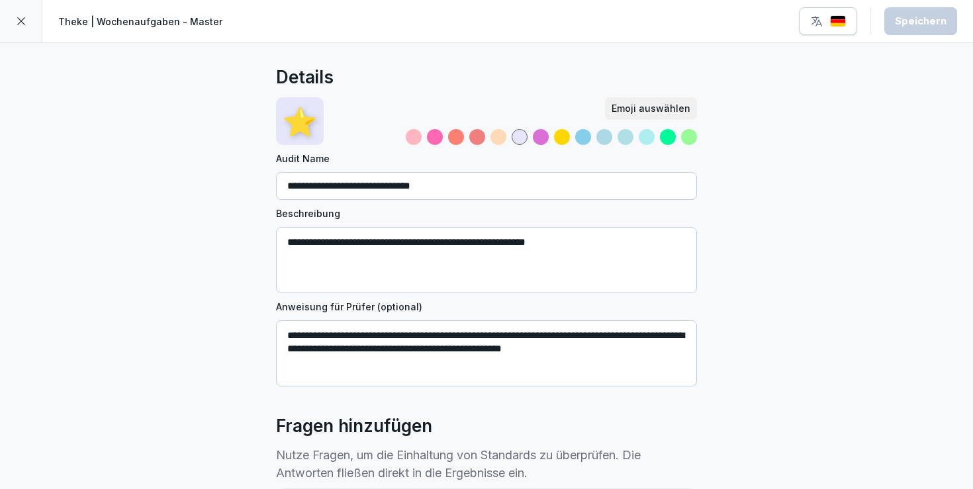
click at [817, 19] on icon "button" at bounding box center [816, 21] width 13 height 13
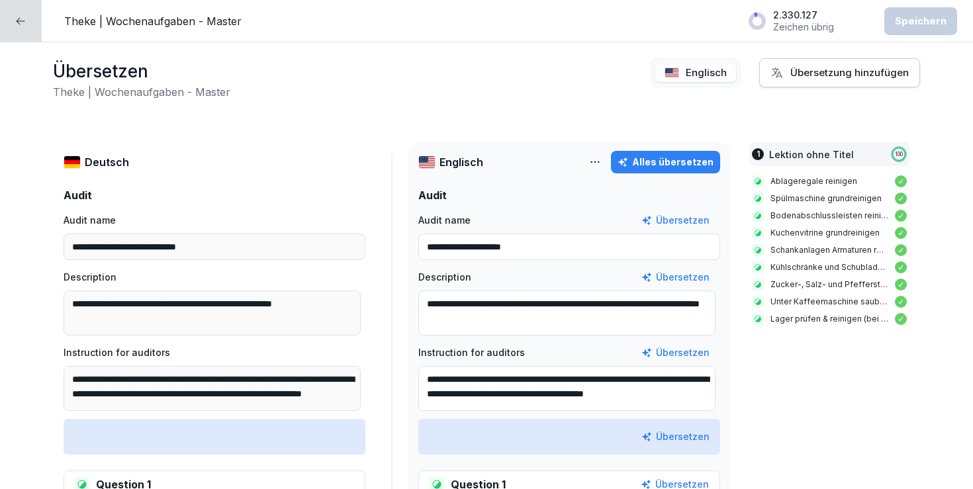
scroll to position [11, 0]
drag, startPoint x: 420, startPoint y: 369, endPoint x: 533, endPoint y: 403, distance: 117.5
click at [533, 403] on div "**********" at bounding box center [392, 307] width 657 height 240
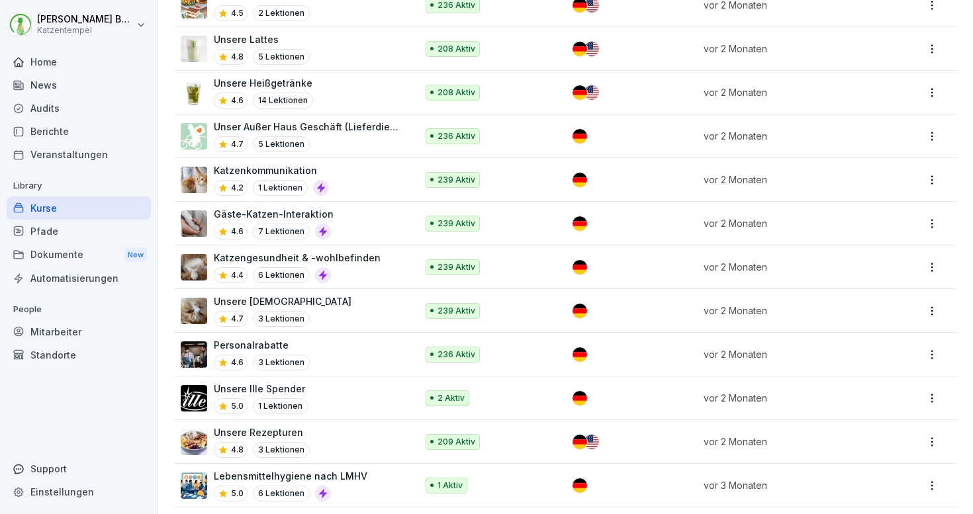
scroll to position [1880, 0]
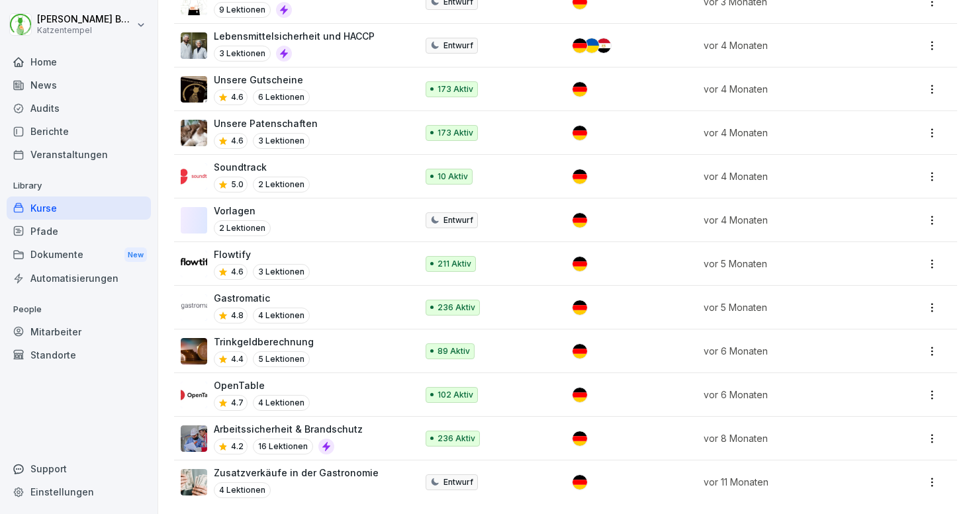
click at [49, 115] on div "Audits" at bounding box center [79, 108] width 144 height 23
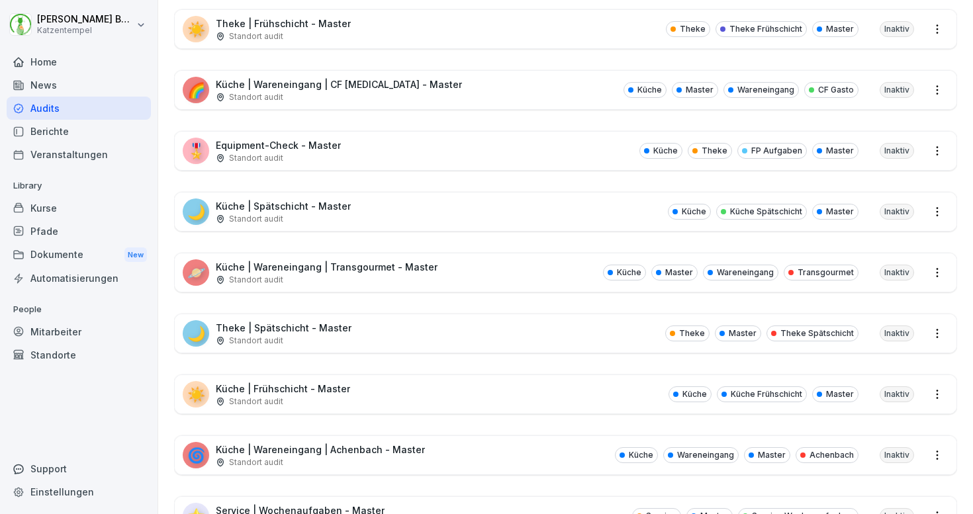
scroll to position [1903, 0]
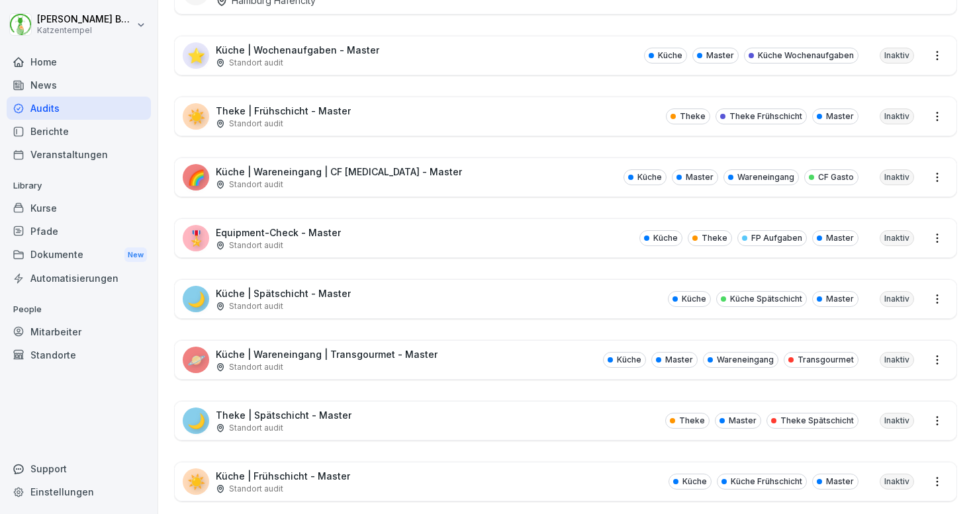
click at [391, 60] on div "⭐ Küche | Wochenaufgaben - Master Standort audit Küche Master Küche Wochenaufga…" at bounding box center [566, 55] width 782 height 38
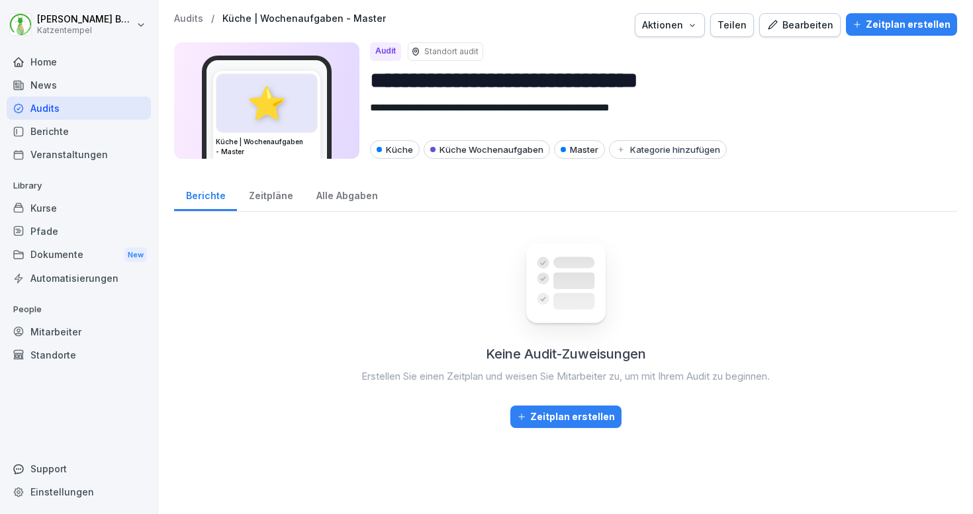
click at [812, 28] on div "Bearbeiten" at bounding box center [800, 25] width 67 height 15
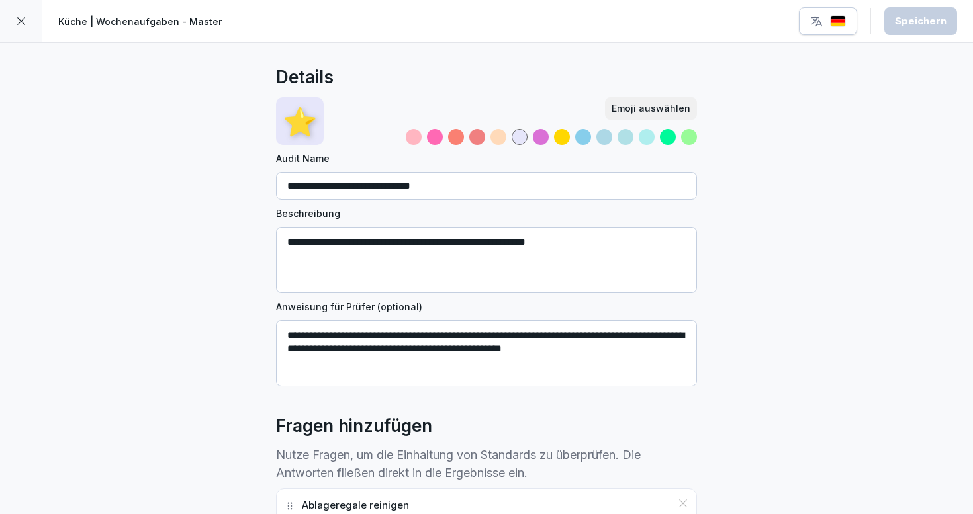
click at [805, 27] on button "button" at bounding box center [828, 21] width 58 height 28
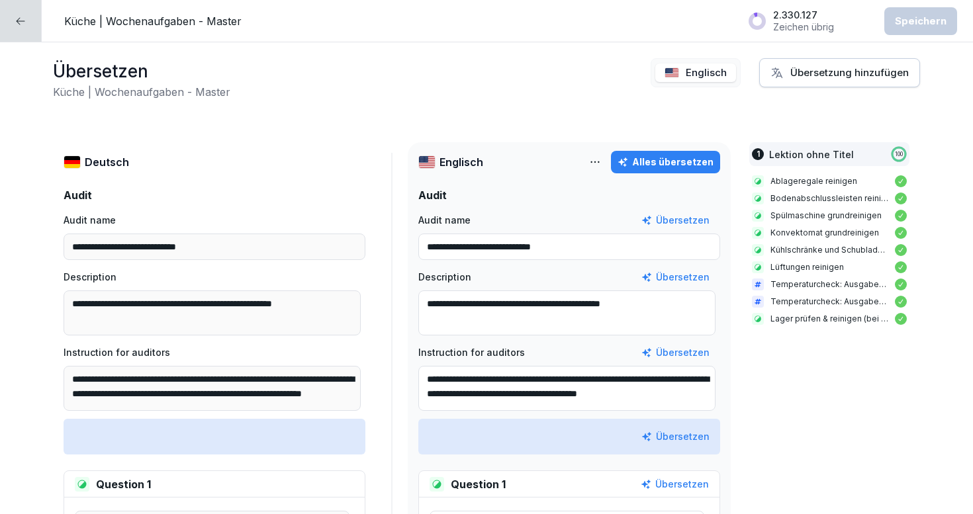
scroll to position [261, 0]
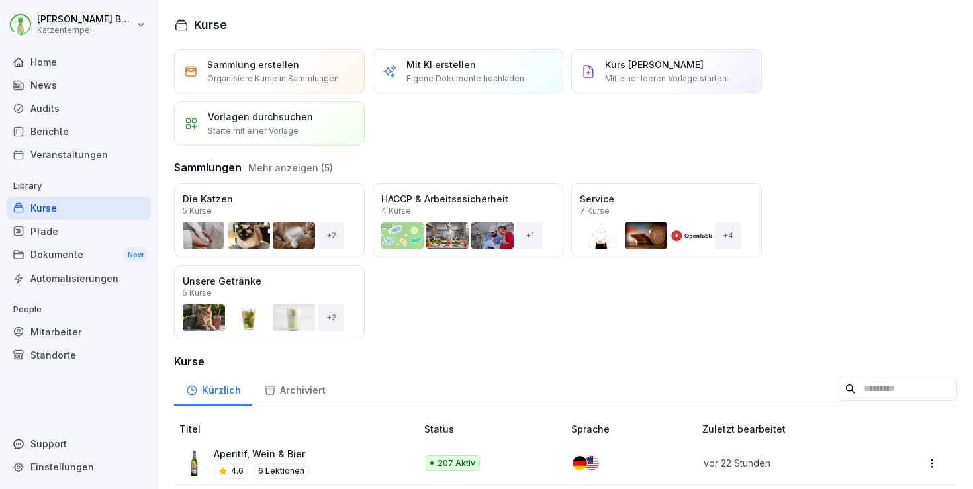
scroll to position [273, 0]
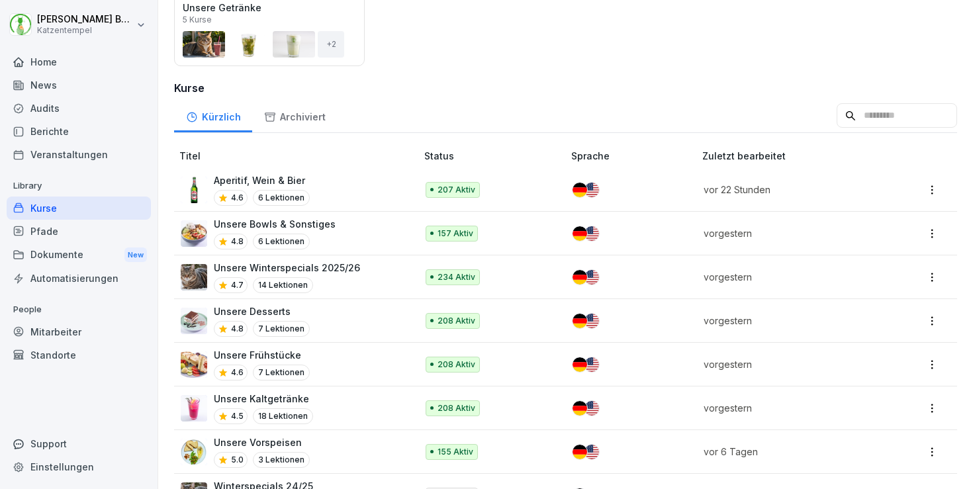
click at [87, 105] on div "Audits" at bounding box center [79, 108] width 144 height 23
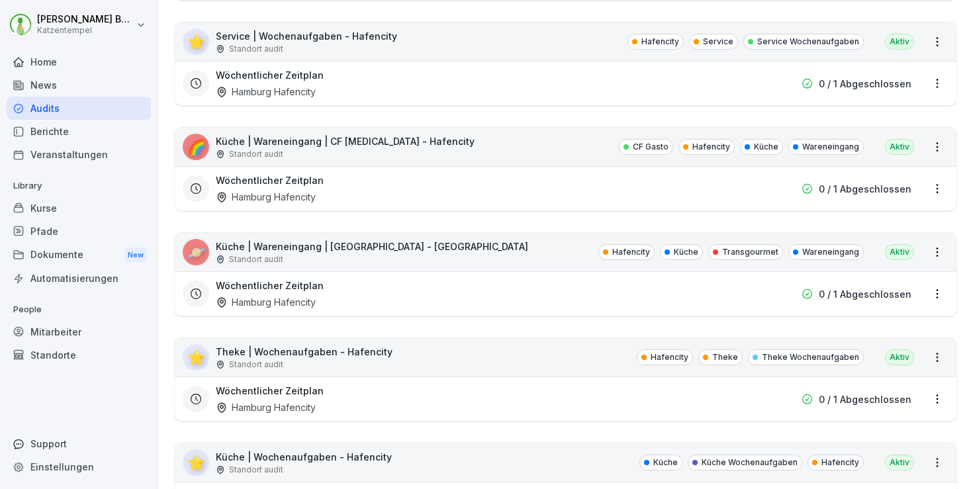
scroll to position [919, 0]
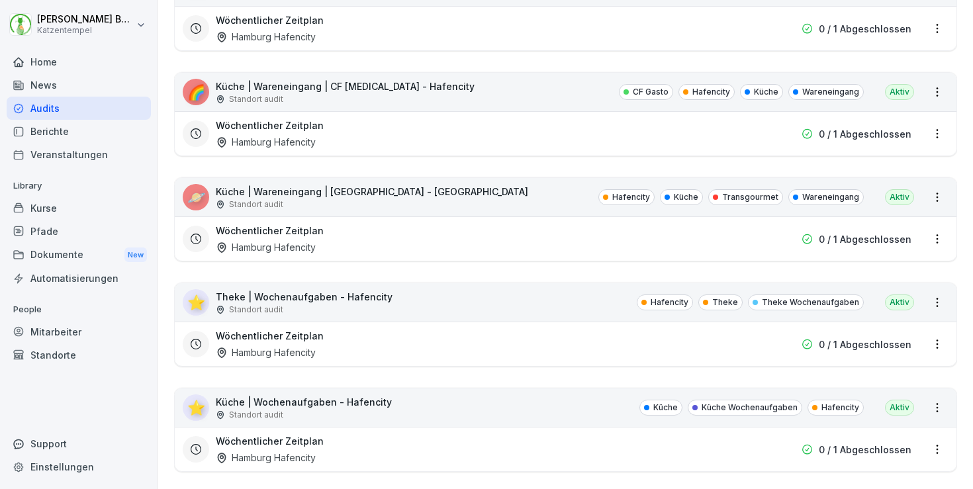
click at [453, 400] on div "⭐ Küche | Wochenaufgaben - Hafencity Standort audit Küche Küche Wochenaufgaben …" at bounding box center [566, 408] width 782 height 38
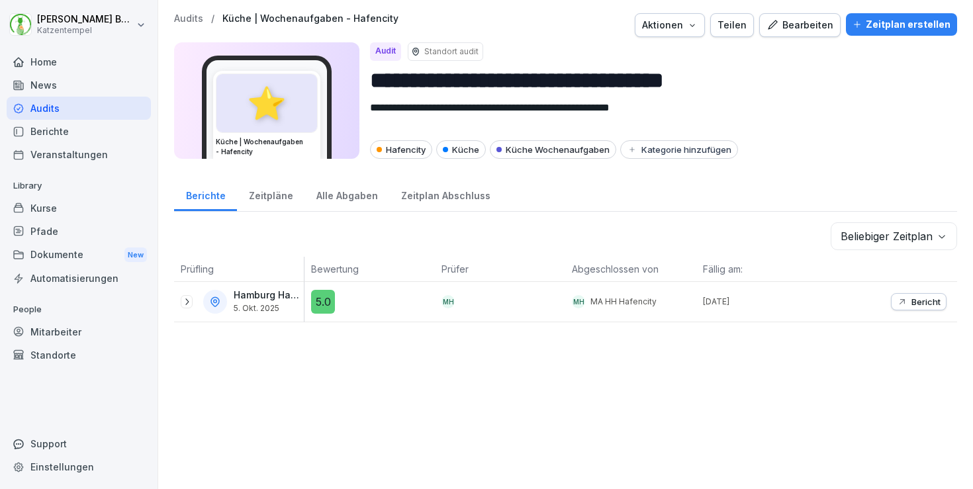
click at [792, 21] on div "Bearbeiten" at bounding box center [800, 25] width 67 height 15
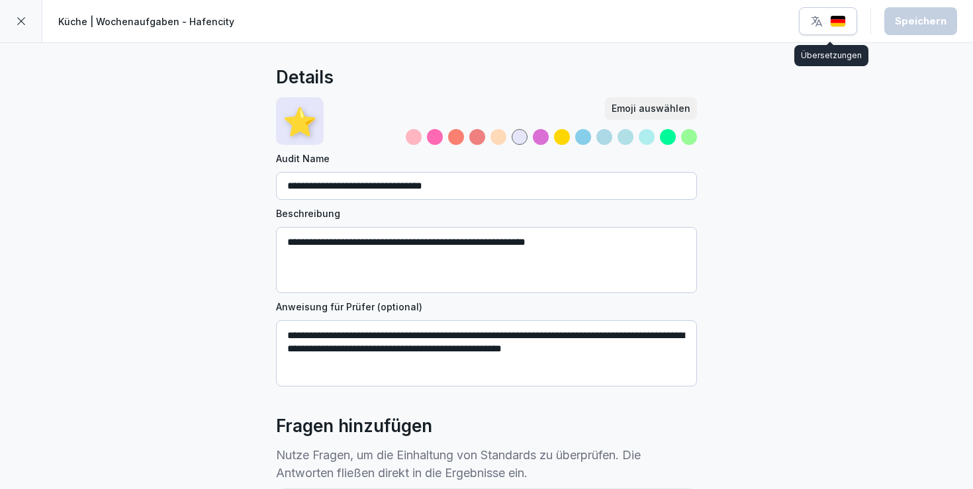
click at [828, 19] on div "button" at bounding box center [828, 21] width 36 height 13
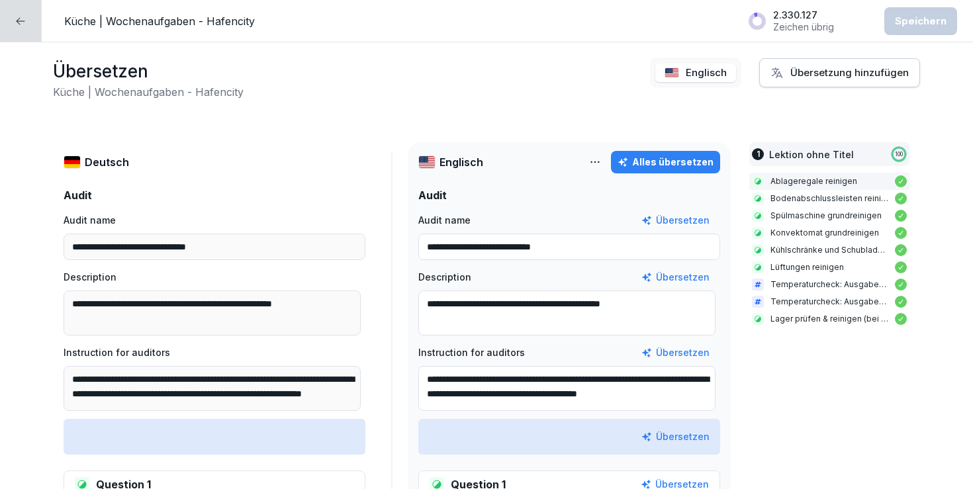
scroll to position [11, 0]
drag, startPoint x: 419, startPoint y: 368, endPoint x: 526, endPoint y: 440, distance: 128.7
click at [420, 361] on div "**********" at bounding box center [569, 378] width 302 height 68
drag, startPoint x: 420, startPoint y: 361, endPoint x: 463, endPoint y: 395, distance: 53.8
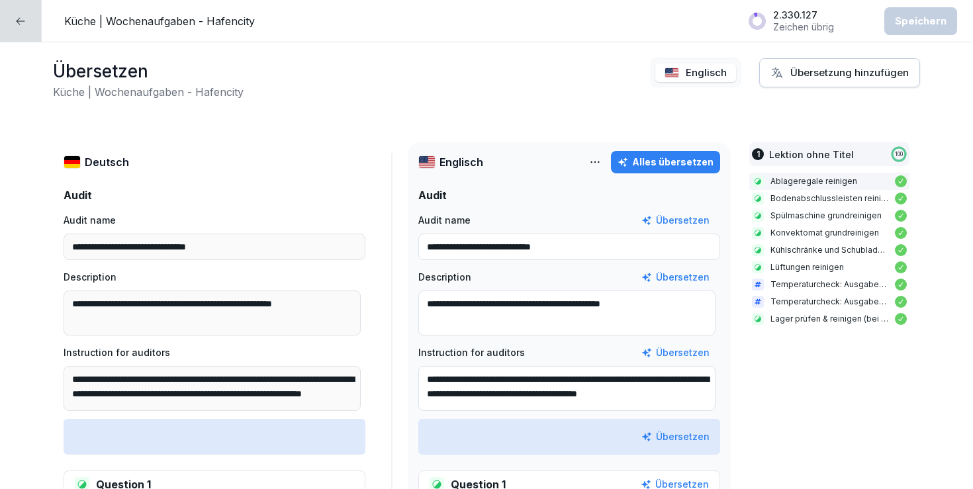
click at [463, 395] on textarea "**********" at bounding box center [566, 388] width 297 height 45
click at [533, 246] on input "**********" at bounding box center [569, 247] width 302 height 26
drag, startPoint x: 525, startPoint y: 245, endPoint x: 602, endPoint y: 250, distance: 77.6
click at [602, 250] on input "**********" at bounding box center [569, 247] width 302 height 26
type input "**********"
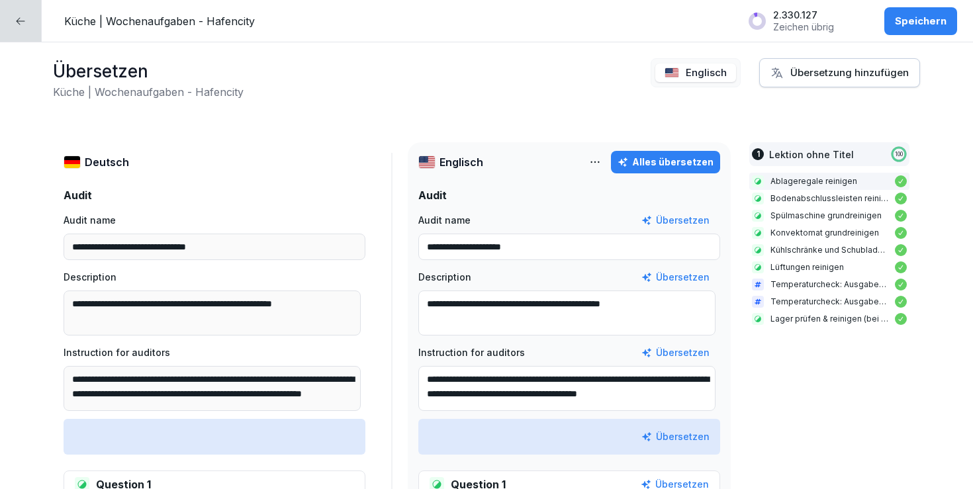
click at [471, 387] on textarea "**********" at bounding box center [566, 388] width 297 height 45
drag, startPoint x: 471, startPoint y: 389, endPoint x: 414, endPoint y: 338, distance: 76.0
click at [418, 338] on div "**********" at bounding box center [569, 299] width 302 height 224
paste textarea "**"
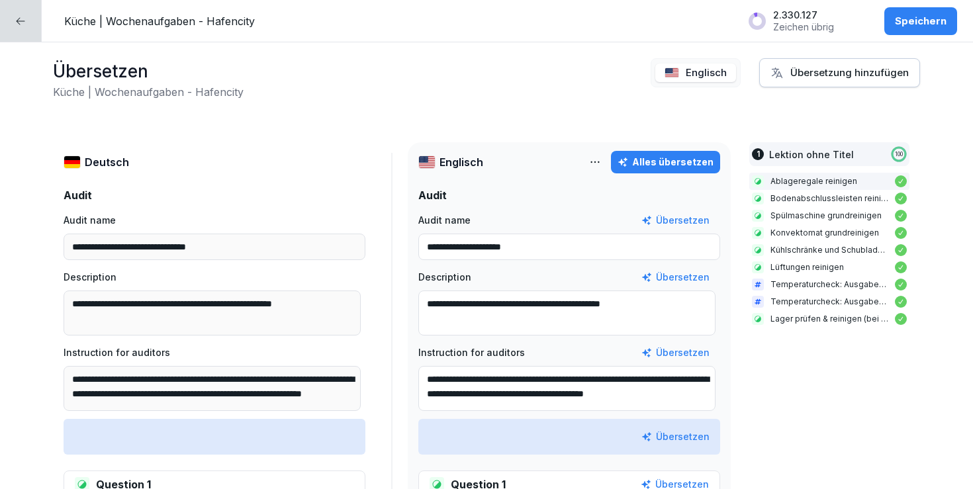
scroll to position [3, 0]
type textarea "**********"
click at [911, 26] on div "Speichern" at bounding box center [921, 21] width 52 height 15
